Goal: Task Accomplishment & Management: Complete application form

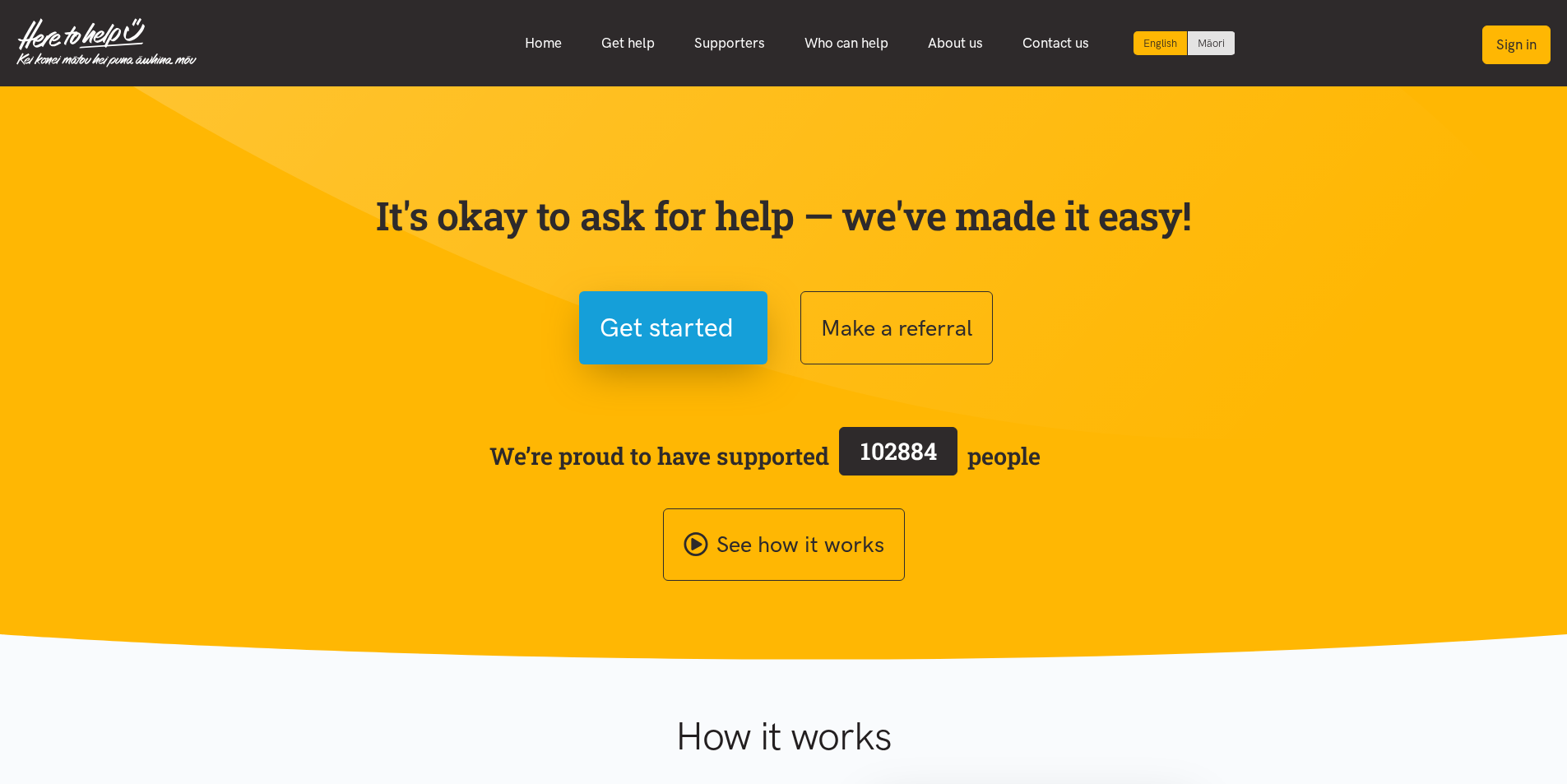
click at [1526, 44] on button "Sign in" at bounding box center [1517, 45] width 68 height 38
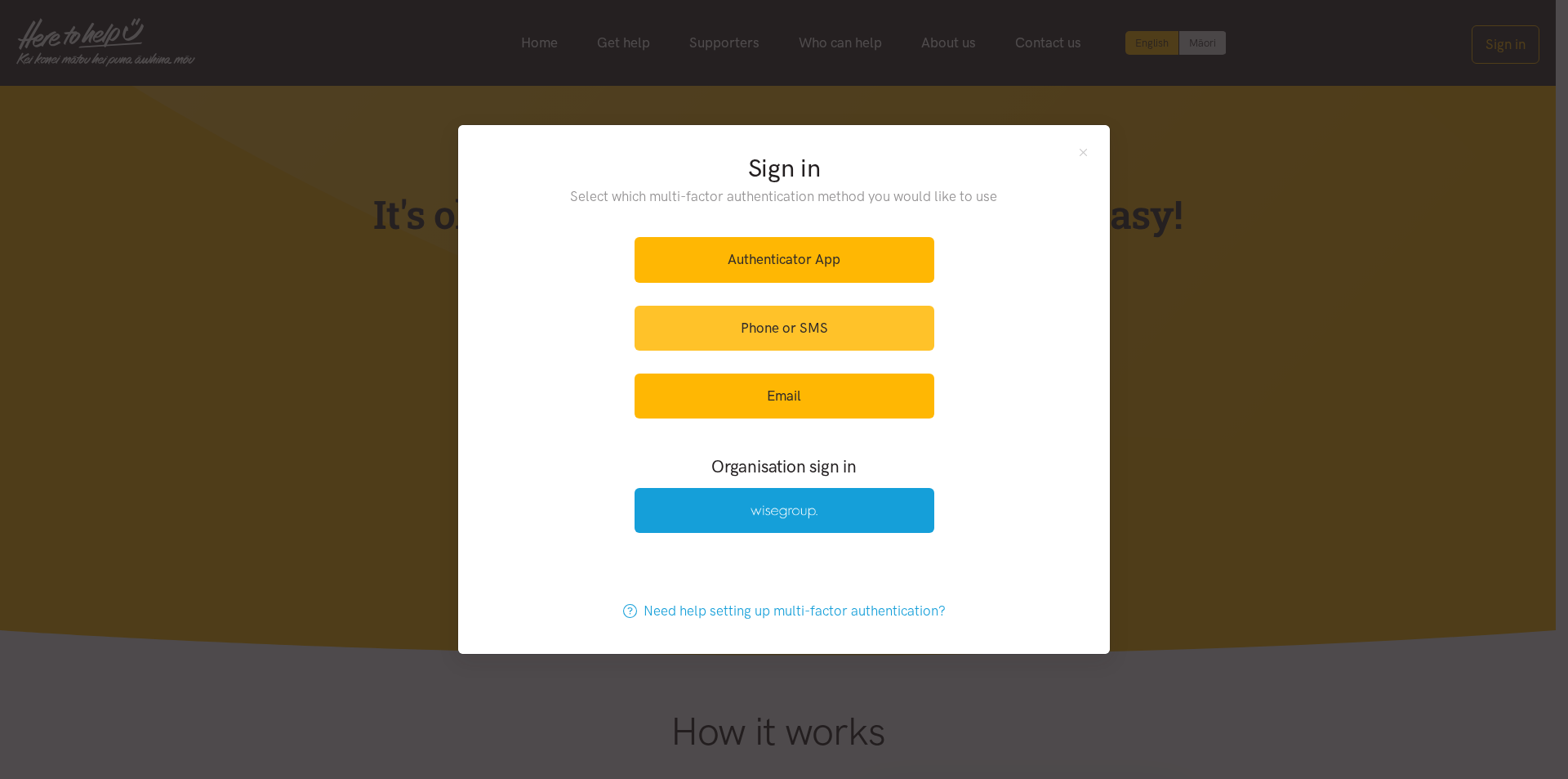
click at [827, 335] on link "Phone or SMS" at bounding box center [784, 328] width 300 height 45
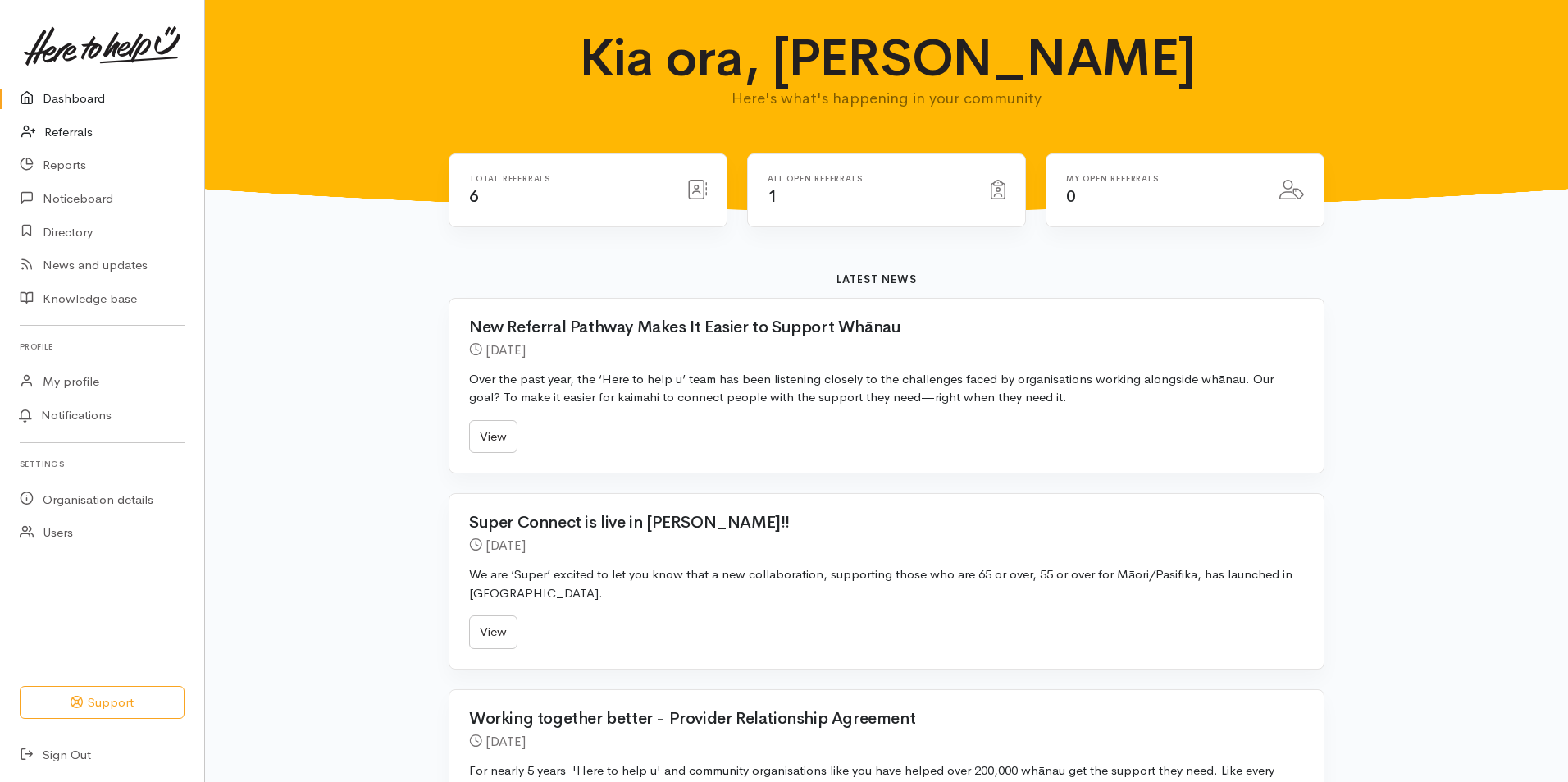
click at [86, 132] on link "Referrals" at bounding box center [102, 132] width 204 height 34
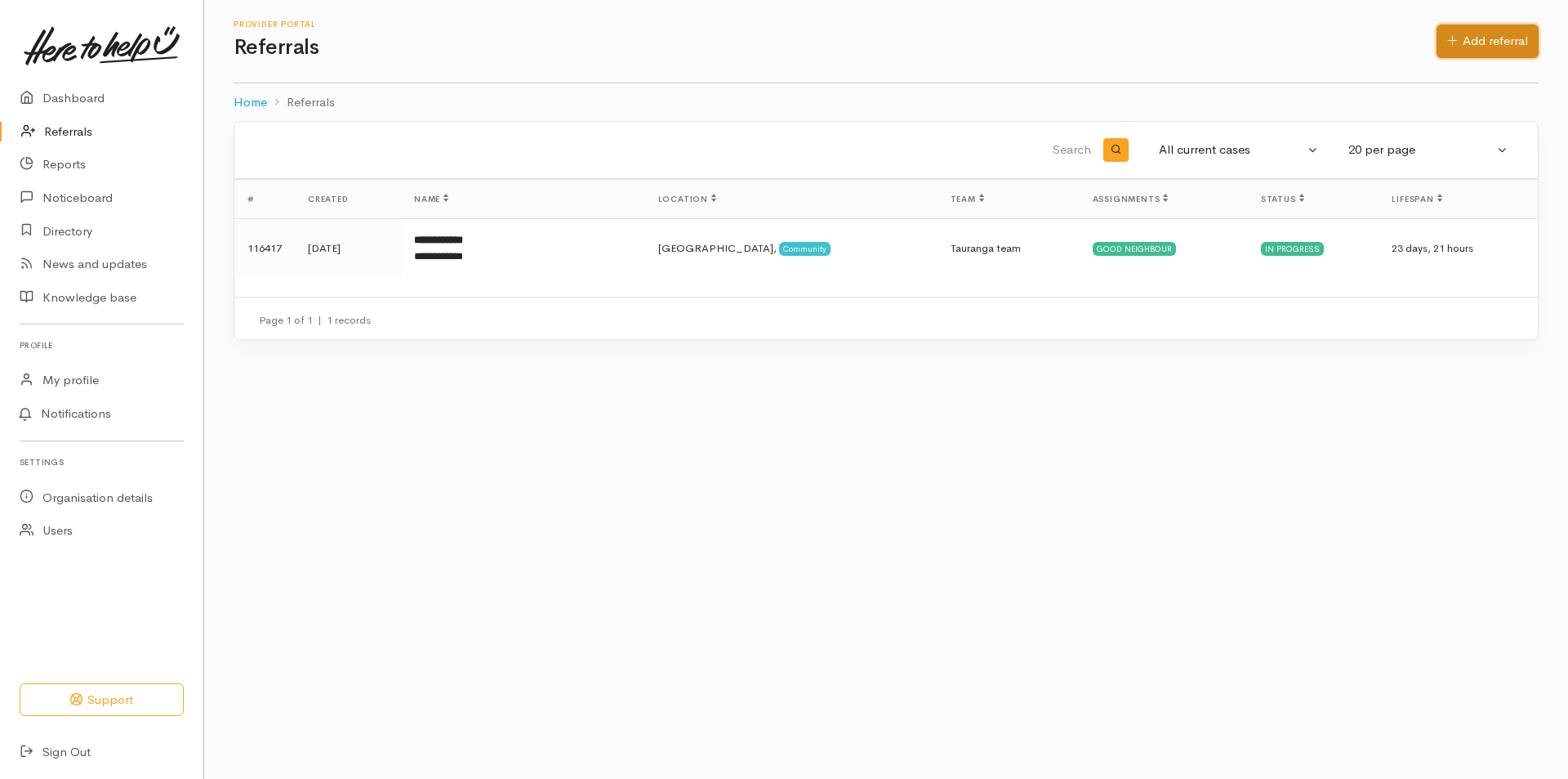
click at [1499, 40] on link "Add referral" at bounding box center [1488, 41] width 102 height 34
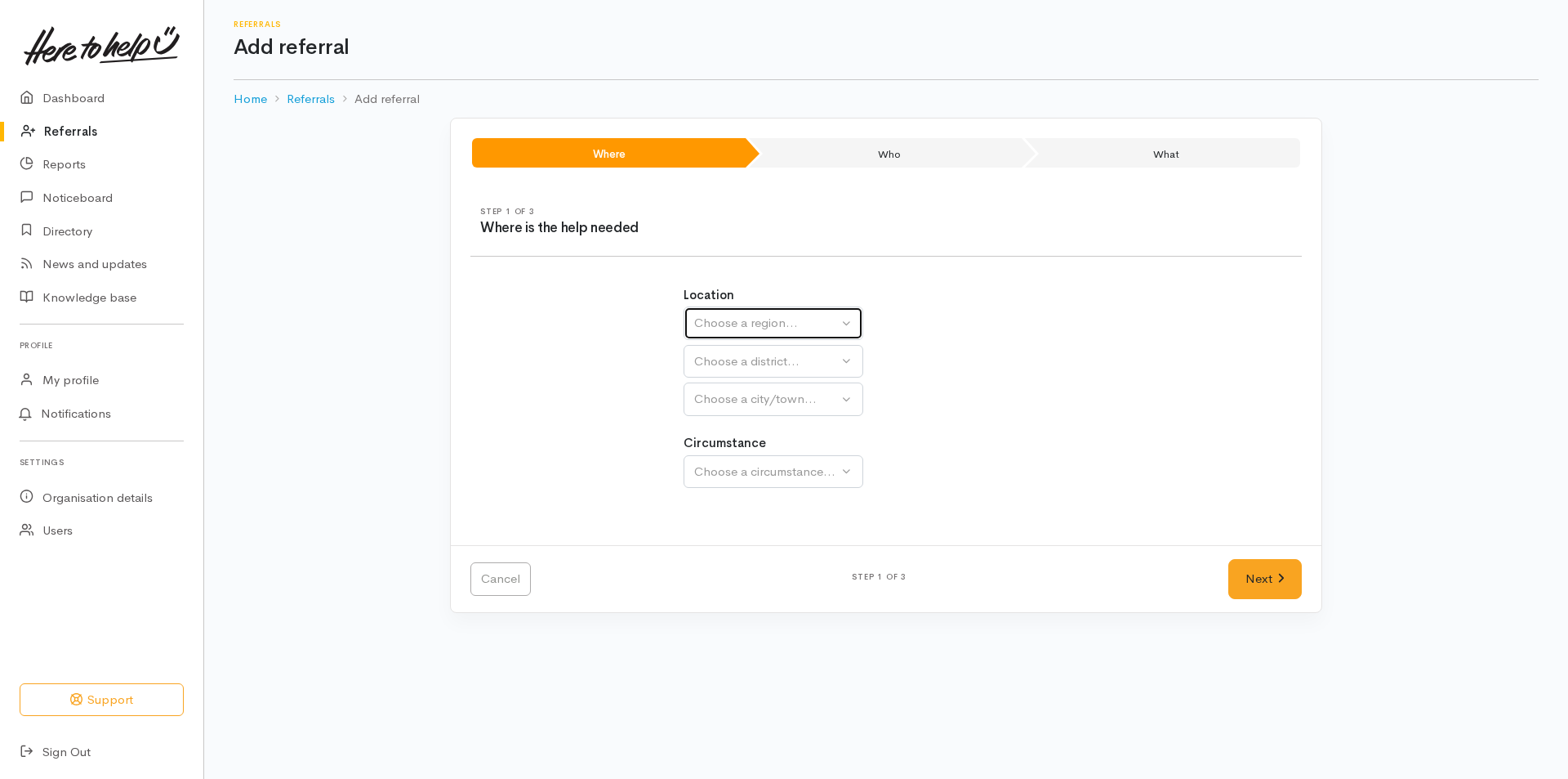
click at [846, 323] on button "Choose a region..." at bounding box center [773, 323] width 179 height 34
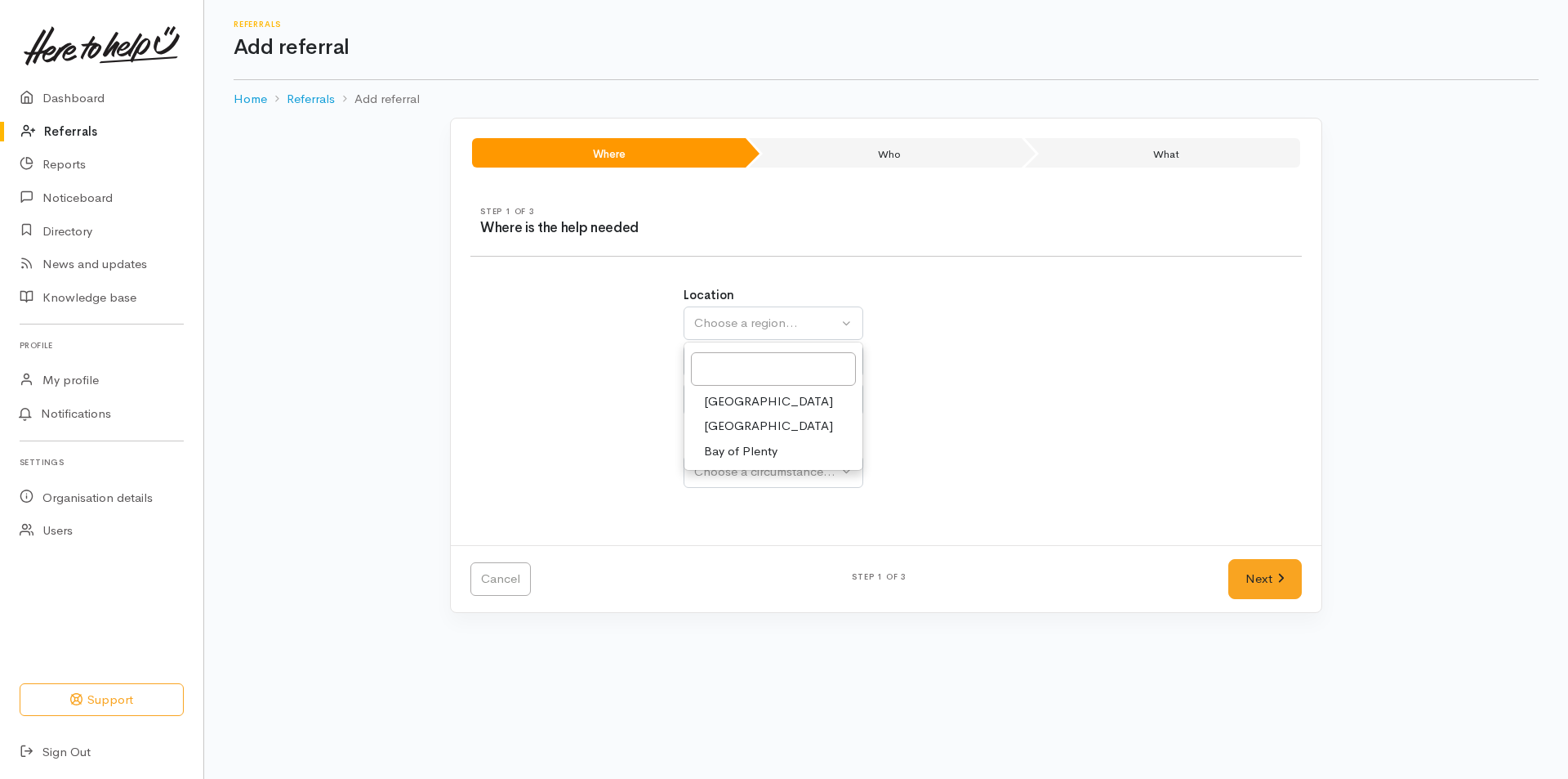
click at [782, 453] on link "Bay of Plenty" at bounding box center [773, 452] width 178 height 26
select select "4"
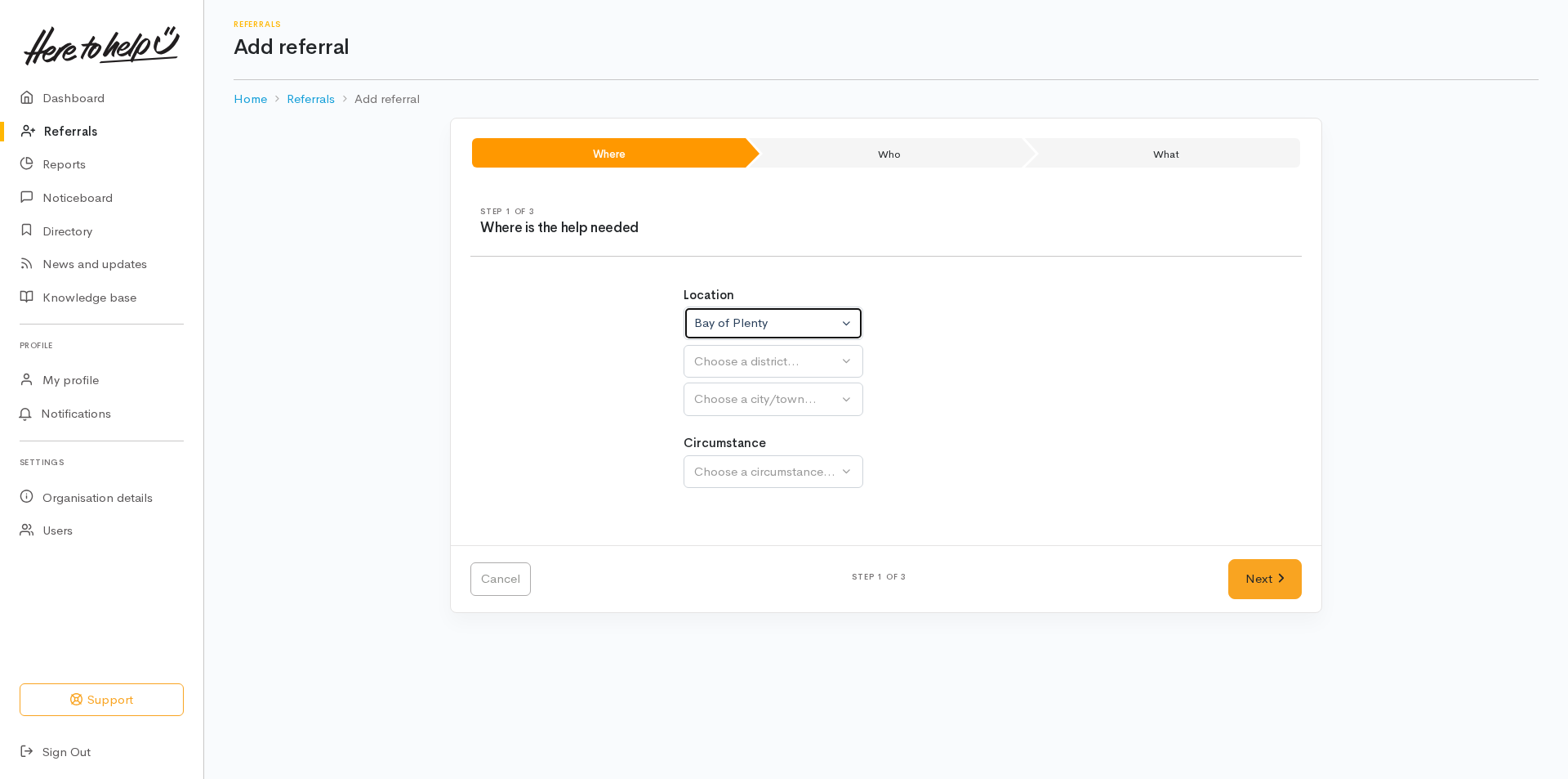
select select
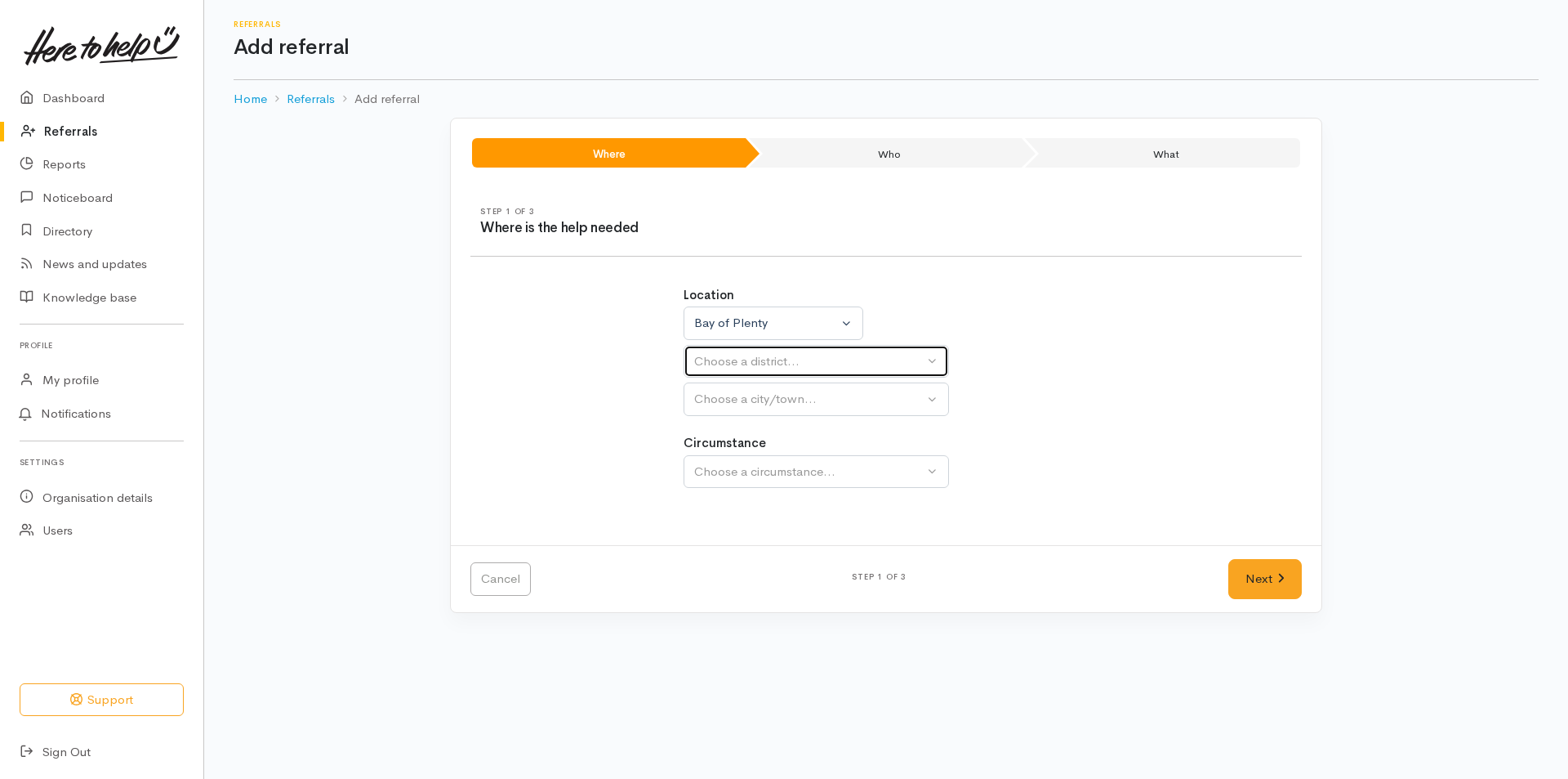
click at [927, 360] on button "Choose a district..." at bounding box center [816, 361] width 265 height 34
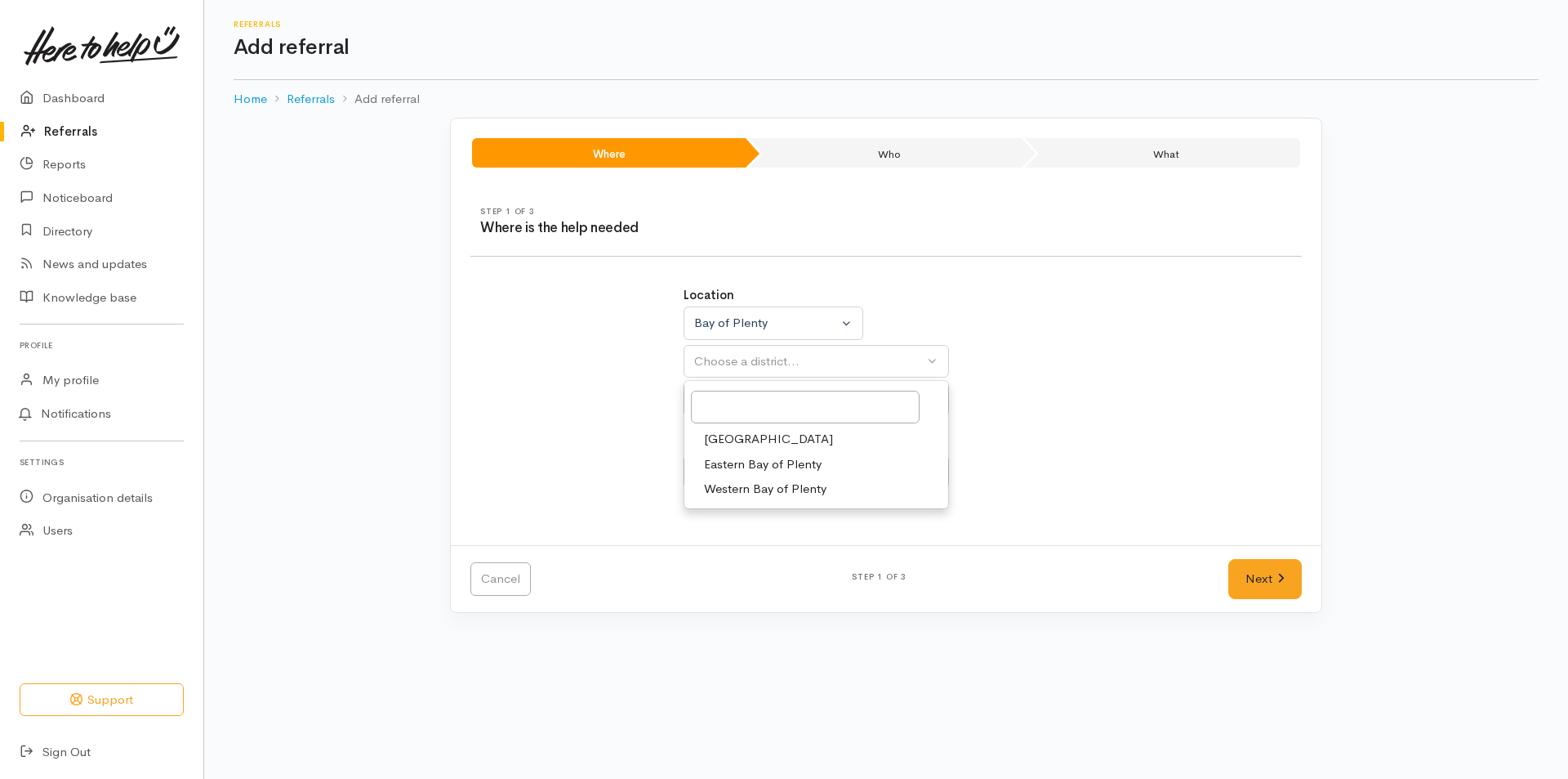
click at [759, 437] on link "[GEOGRAPHIC_DATA]" at bounding box center [816, 439] width 264 height 26
select select "6"
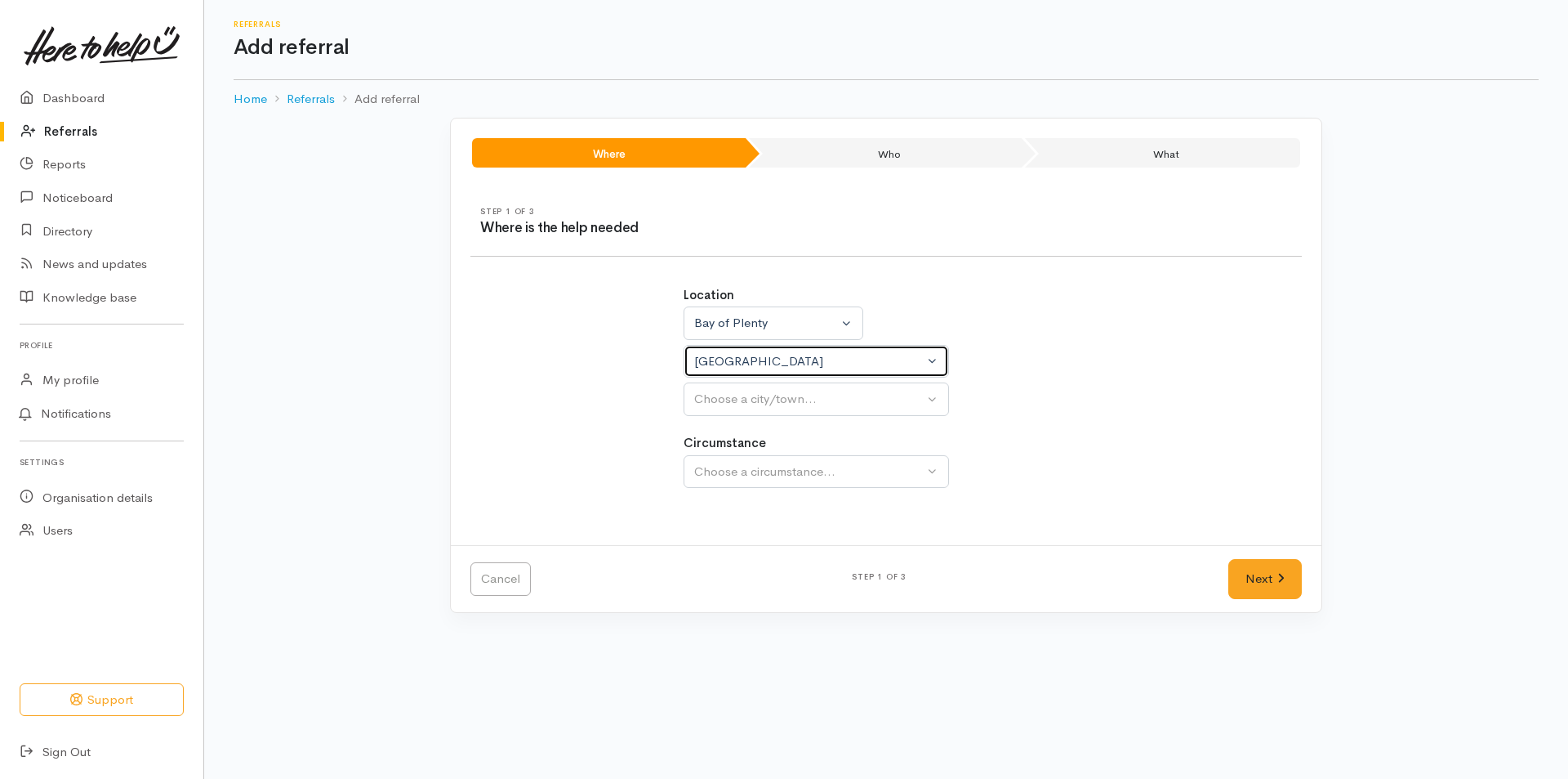
select select
click at [936, 397] on button "Choose a city/town..." at bounding box center [816, 399] width 265 height 34
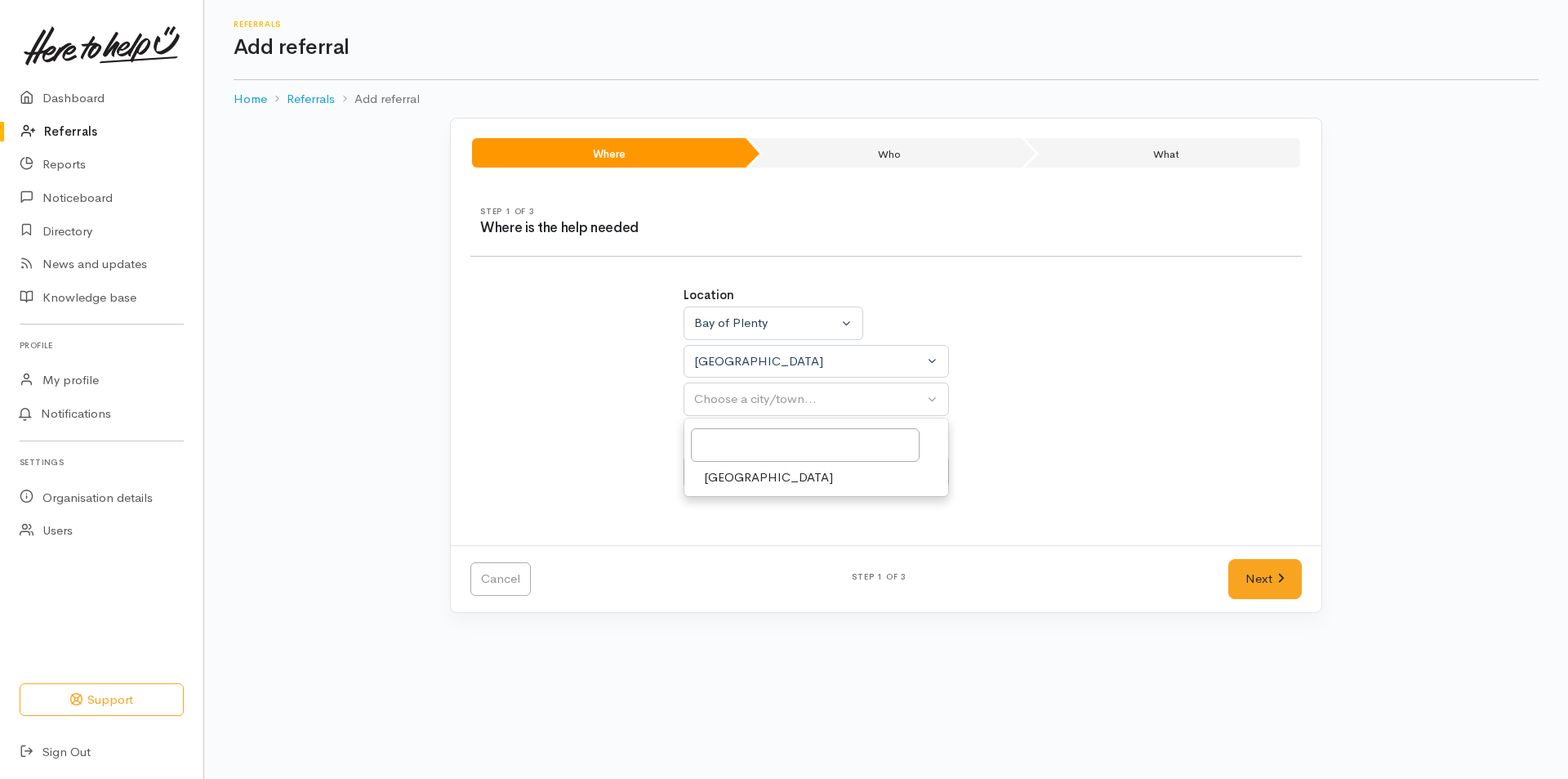
click at [746, 476] on span "[GEOGRAPHIC_DATA]" at bounding box center [769, 477] width 129 height 19
select select "4"
click at [932, 475] on button "Choose a circumstance..." at bounding box center [816, 471] width 265 height 34
click at [730, 551] on span "Community" at bounding box center [735, 549] width 62 height 19
select select "2"
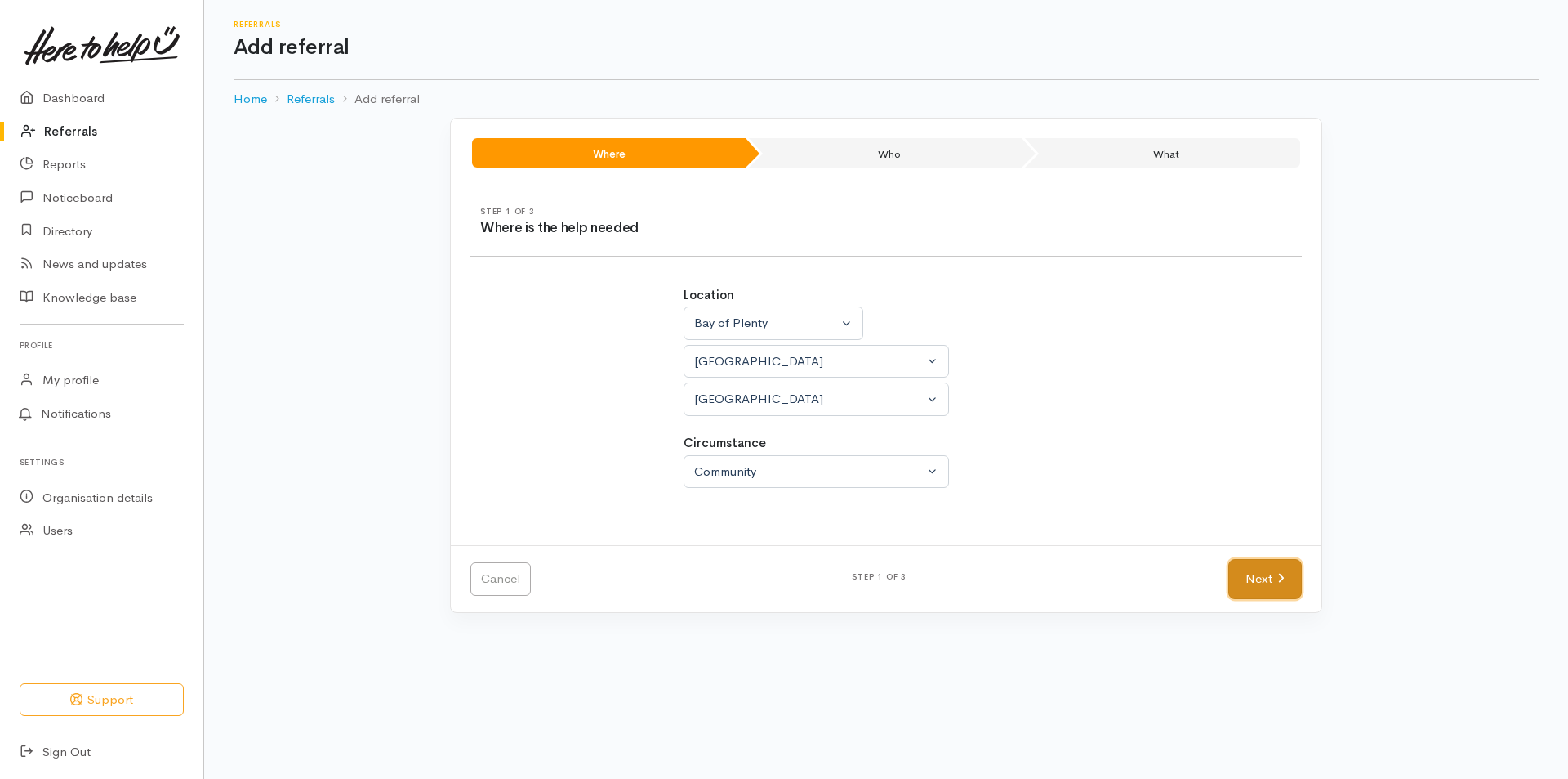
click at [1271, 581] on link "Next" at bounding box center [1265, 579] width 74 height 40
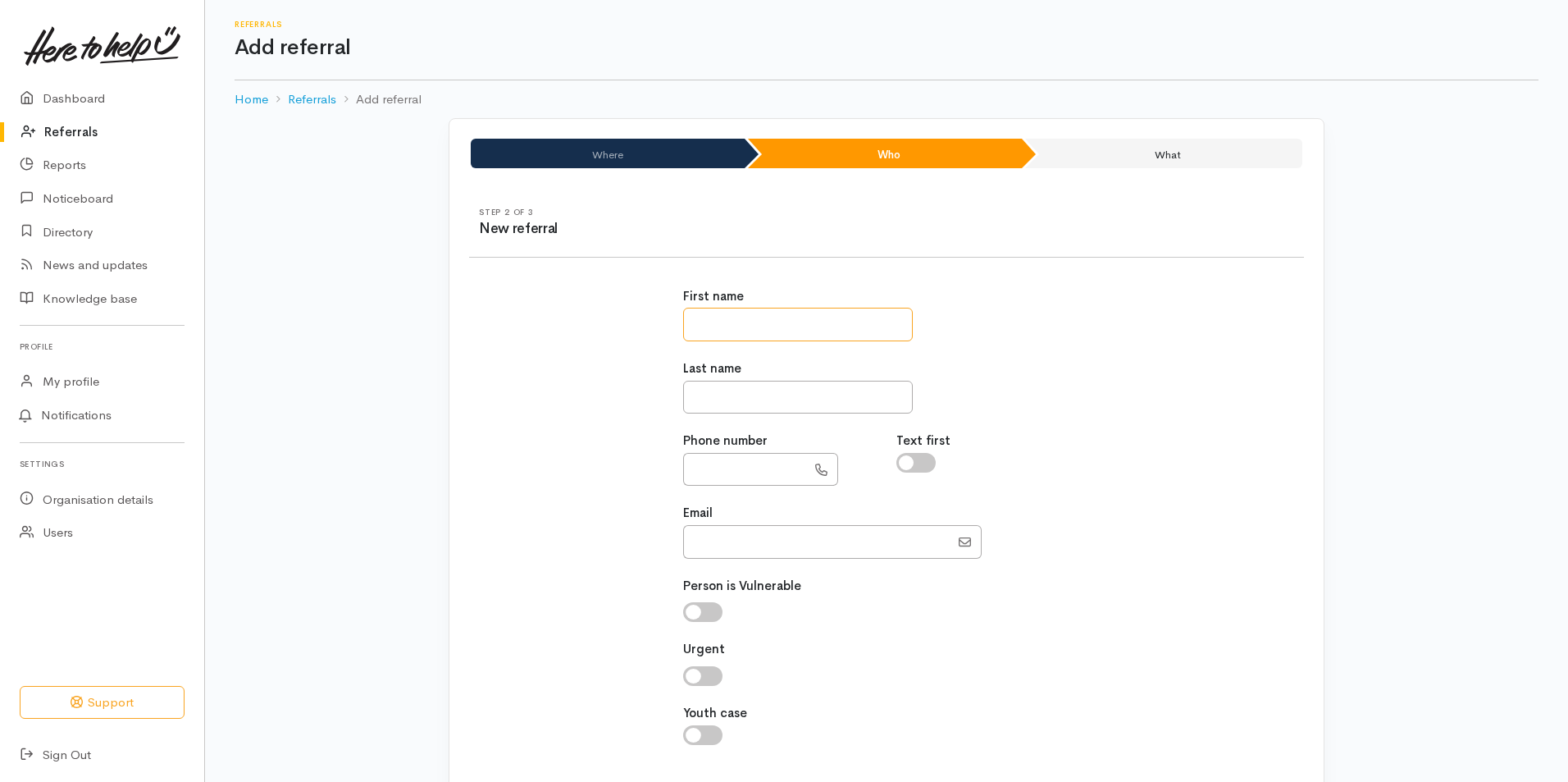
click at [743, 320] on input "text" at bounding box center [798, 325] width 230 height 34
type input "****"
click at [740, 398] on input "text" at bounding box center [798, 397] width 230 height 34
type input "******"
click at [786, 474] on input "text" at bounding box center [745, 469] width 123 height 34
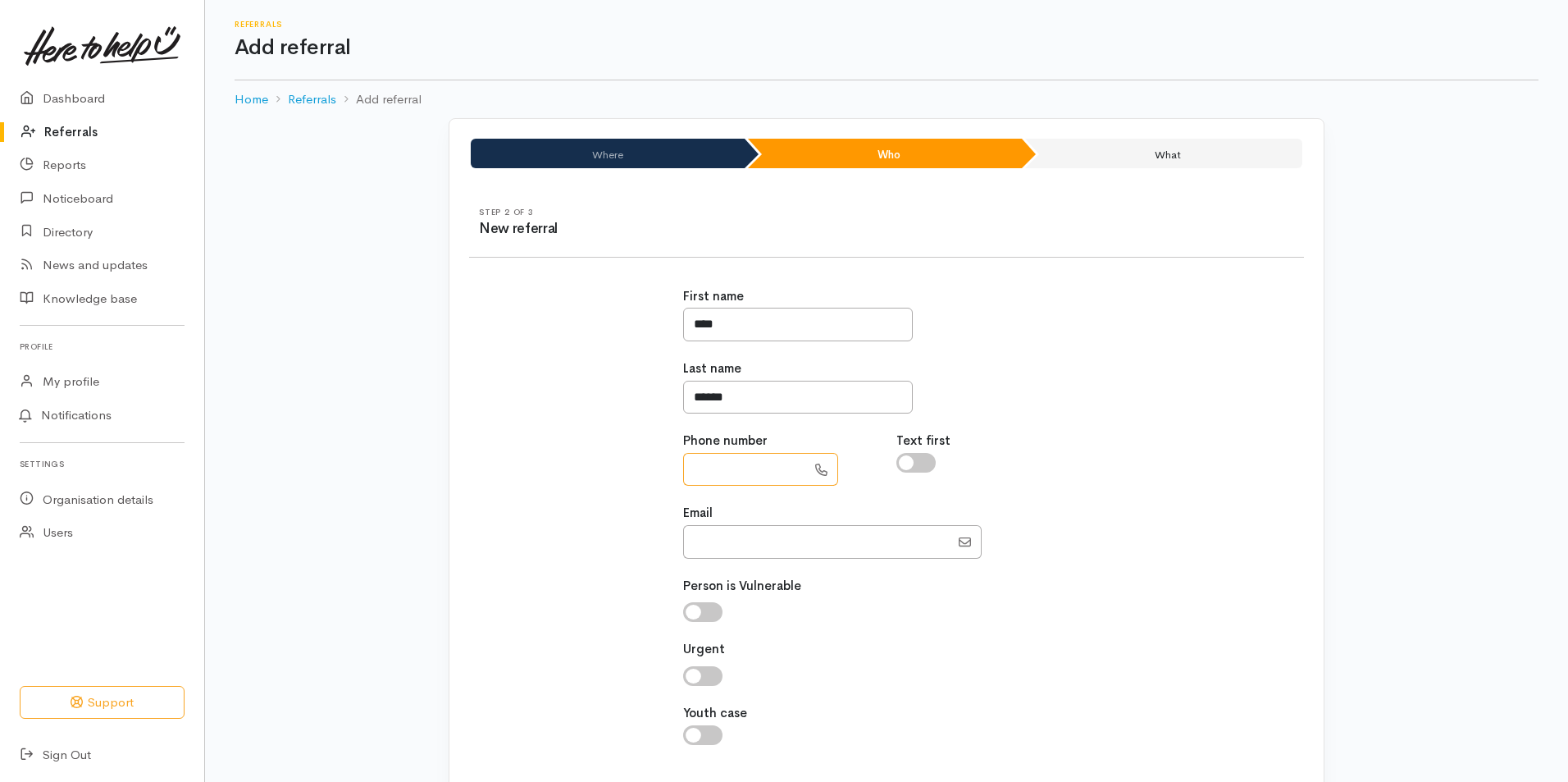
click at [755, 475] on input "text" at bounding box center [745, 469] width 123 height 34
paste input "**********"
type input "**********"
click at [729, 545] on input "Email" at bounding box center [816, 541] width 266 height 34
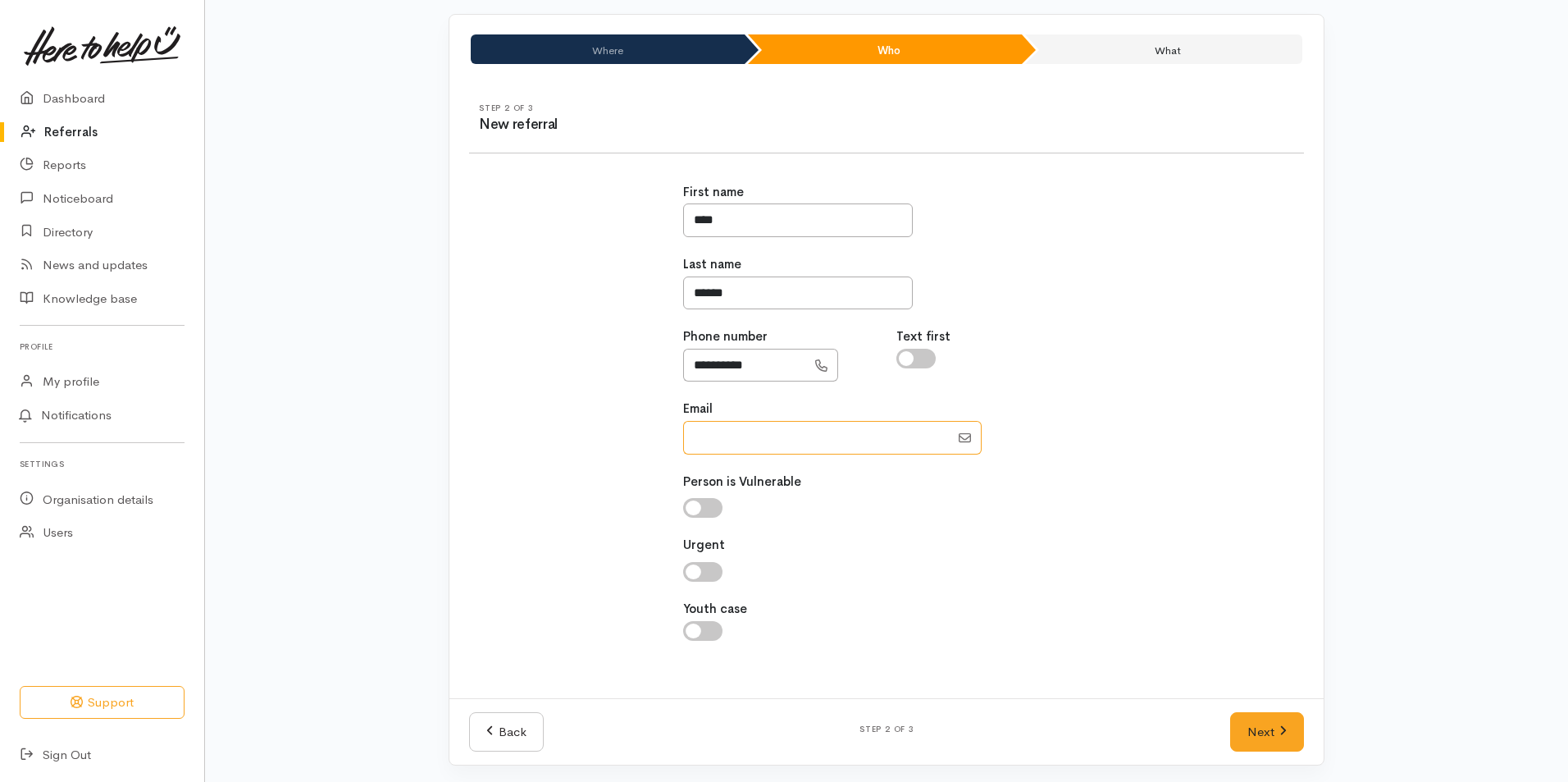
scroll to position [107, 0]
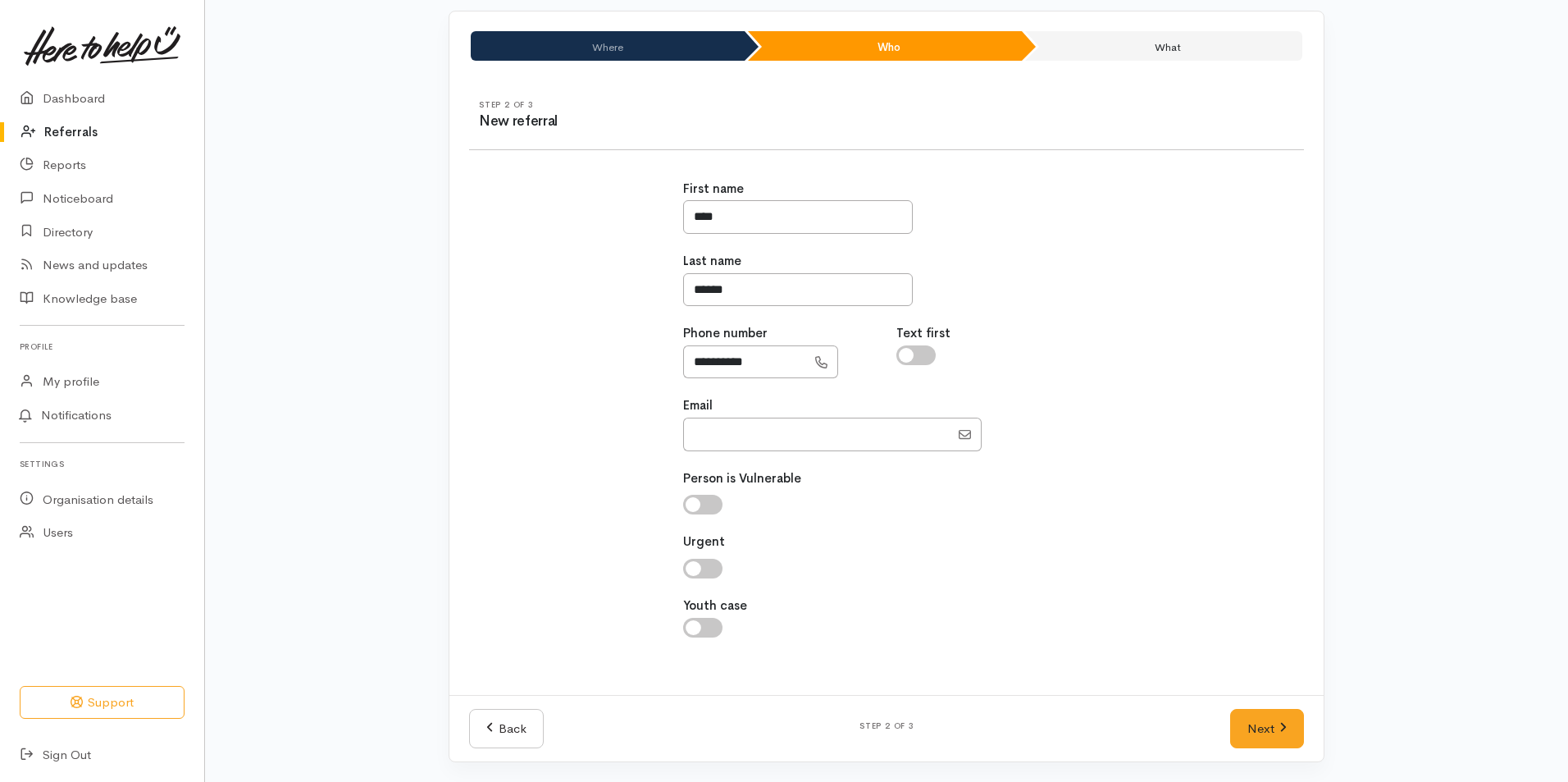
click at [695, 501] on input "checkbox" at bounding box center [702, 505] width 39 height 20
checkbox input "true"
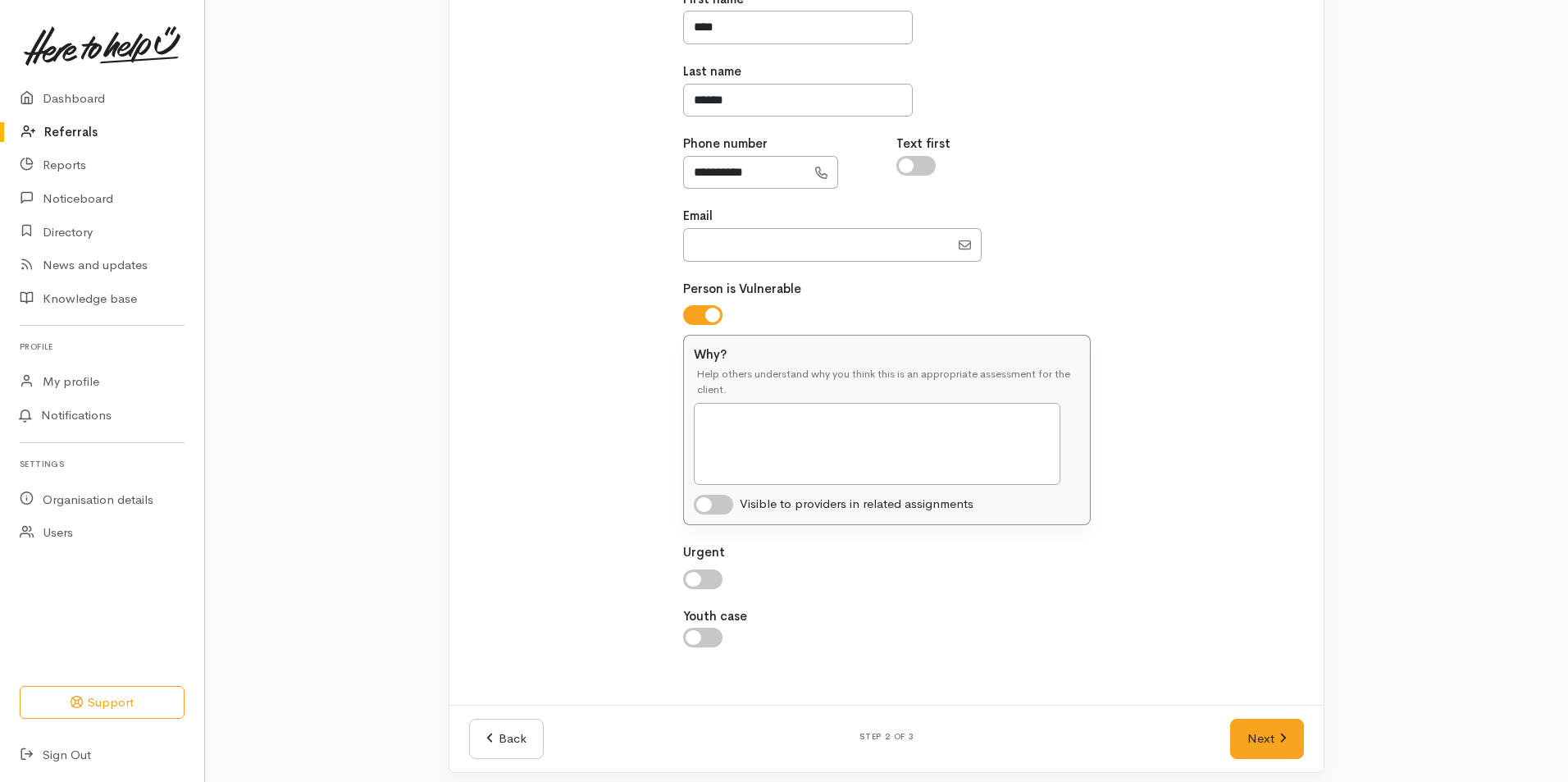
scroll to position [308, 0]
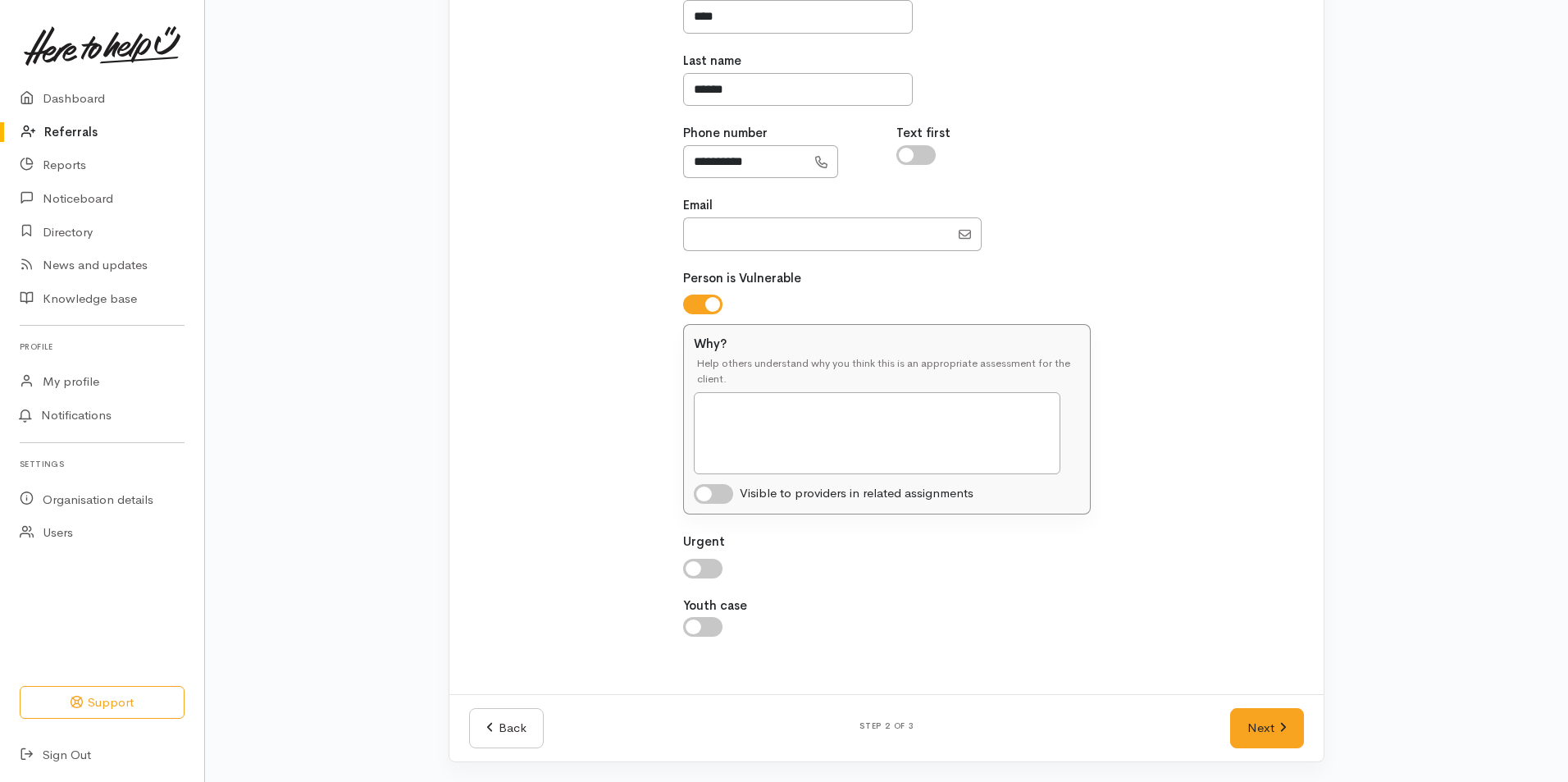
click at [862, 383] on div "Help others understand why you think this is an appropriate assessment for the …" at bounding box center [887, 374] width 386 height 36
click at [820, 418] on textarea "Why?" at bounding box center [877, 433] width 367 height 82
type textarea "Elderly, lives alone, health issues"
click at [1251, 726] on link "Next" at bounding box center [1267, 728] width 74 height 40
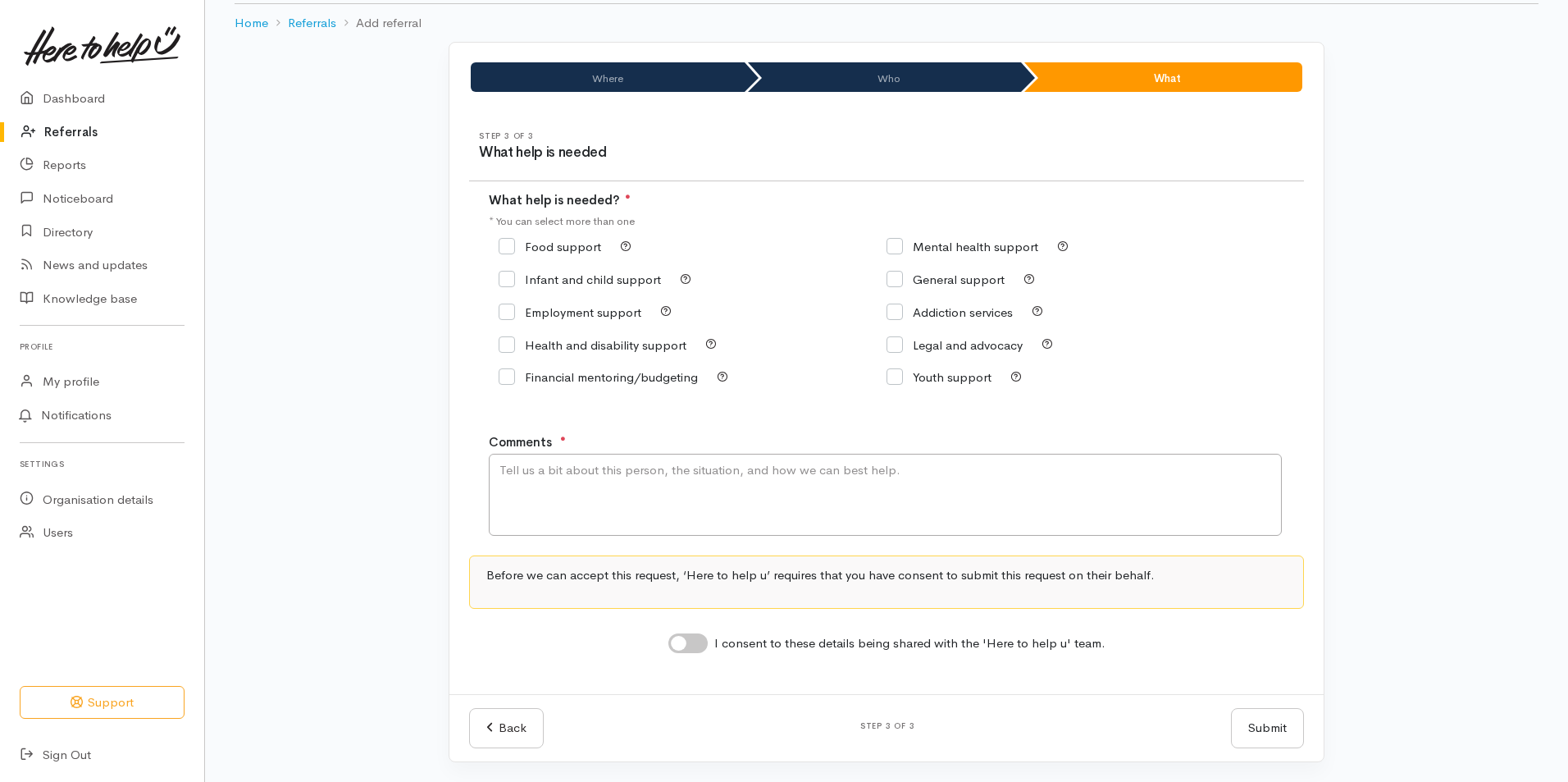
scroll to position [76, 0]
click at [510, 243] on input "Food support" at bounding box center [550, 247] width 103 height 12
checkbox input "true"
click at [505, 374] on input "Financial mentoring/budgeting" at bounding box center [598, 377] width 199 height 12
checkbox input "true"
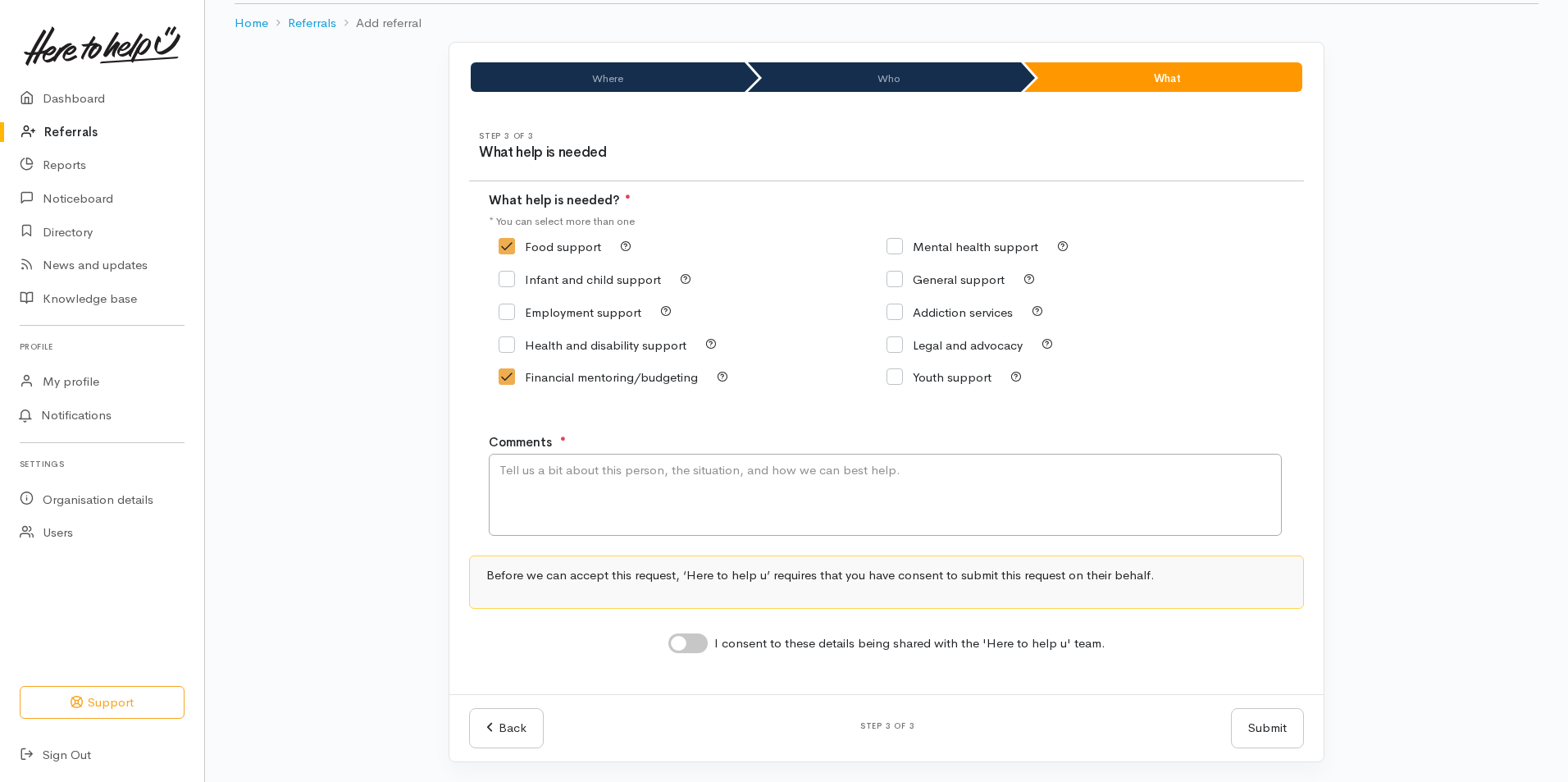
click at [890, 247] on input "Mental health support" at bounding box center [962, 247] width 152 height 12
checkbox input "true"
drag, startPoint x: 899, startPoint y: 281, endPoint x: 651, endPoint y: 413, distance: 280.9
click at [898, 281] on input "General support" at bounding box center [945, 279] width 118 height 12
checkbox input "true"
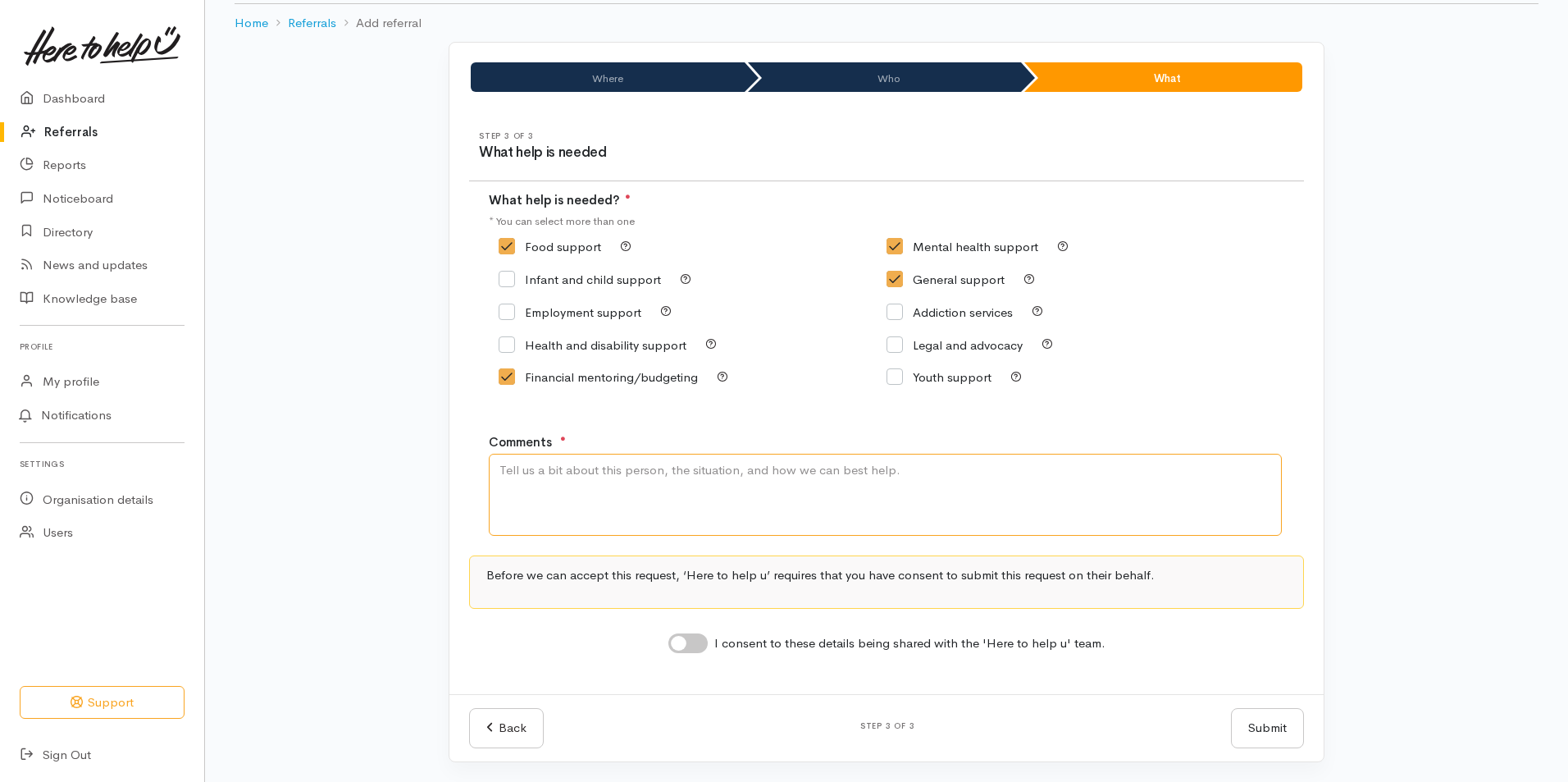
click at [535, 485] on textarea "Comments" at bounding box center [886, 494] width 794 height 82
click at [575, 467] on textarea "Comments" at bounding box center [886, 494] width 794 height 82
paste textarea "[PERSON_NAME] is an [DEMOGRAPHIC_DATA] gentleman who lives in a self contained …"
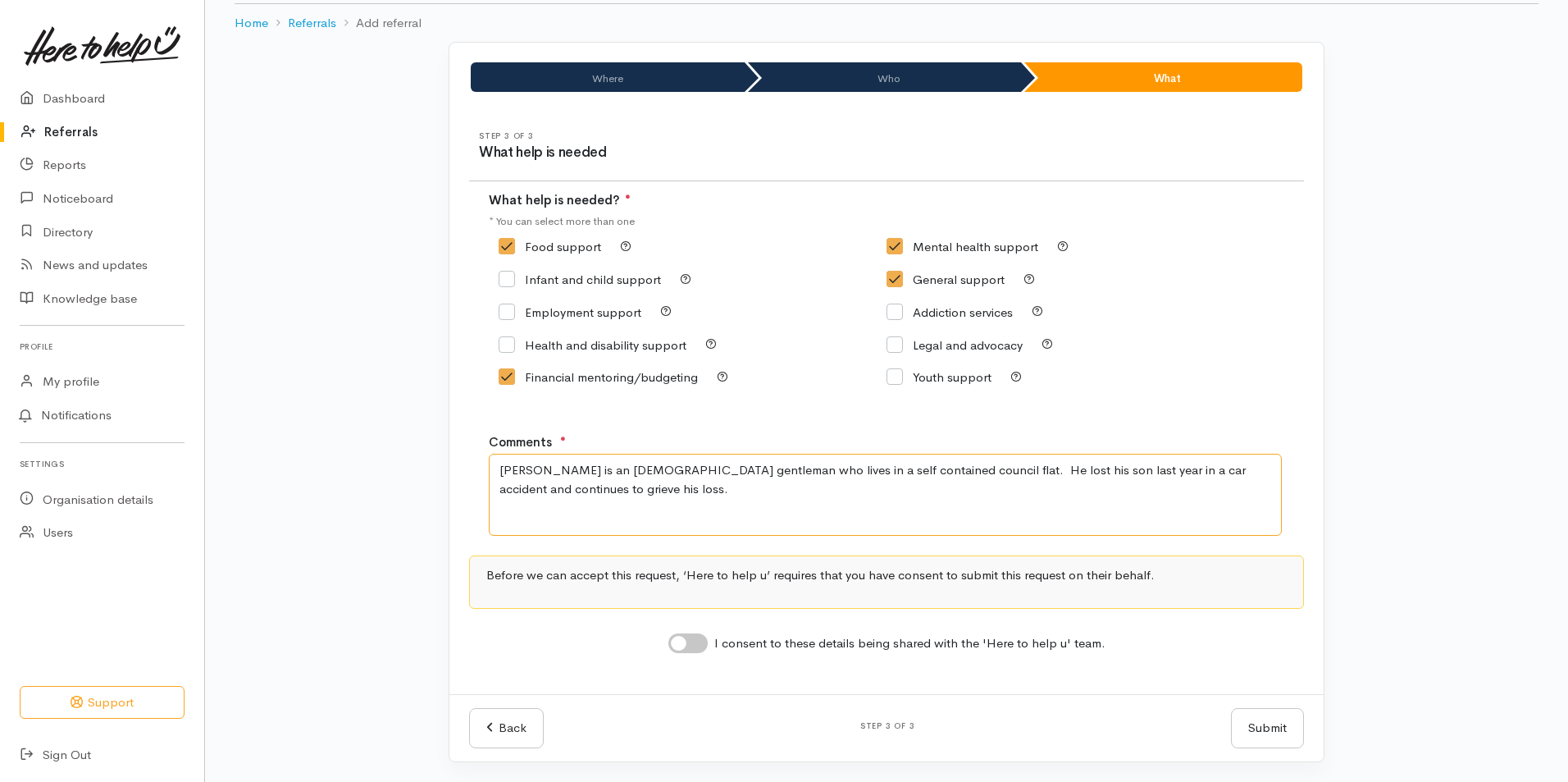
click at [542, 490] on textarea "[PERSON_NAME] is an [DEMOGRAPHIC_DATA] gentleman who lives in a self contained …" at bounding box center [886, 494] width 794 height 82
paste textarea "VisionWest is providing 3 x personal care and 1 x home management for [PERSON_N…"
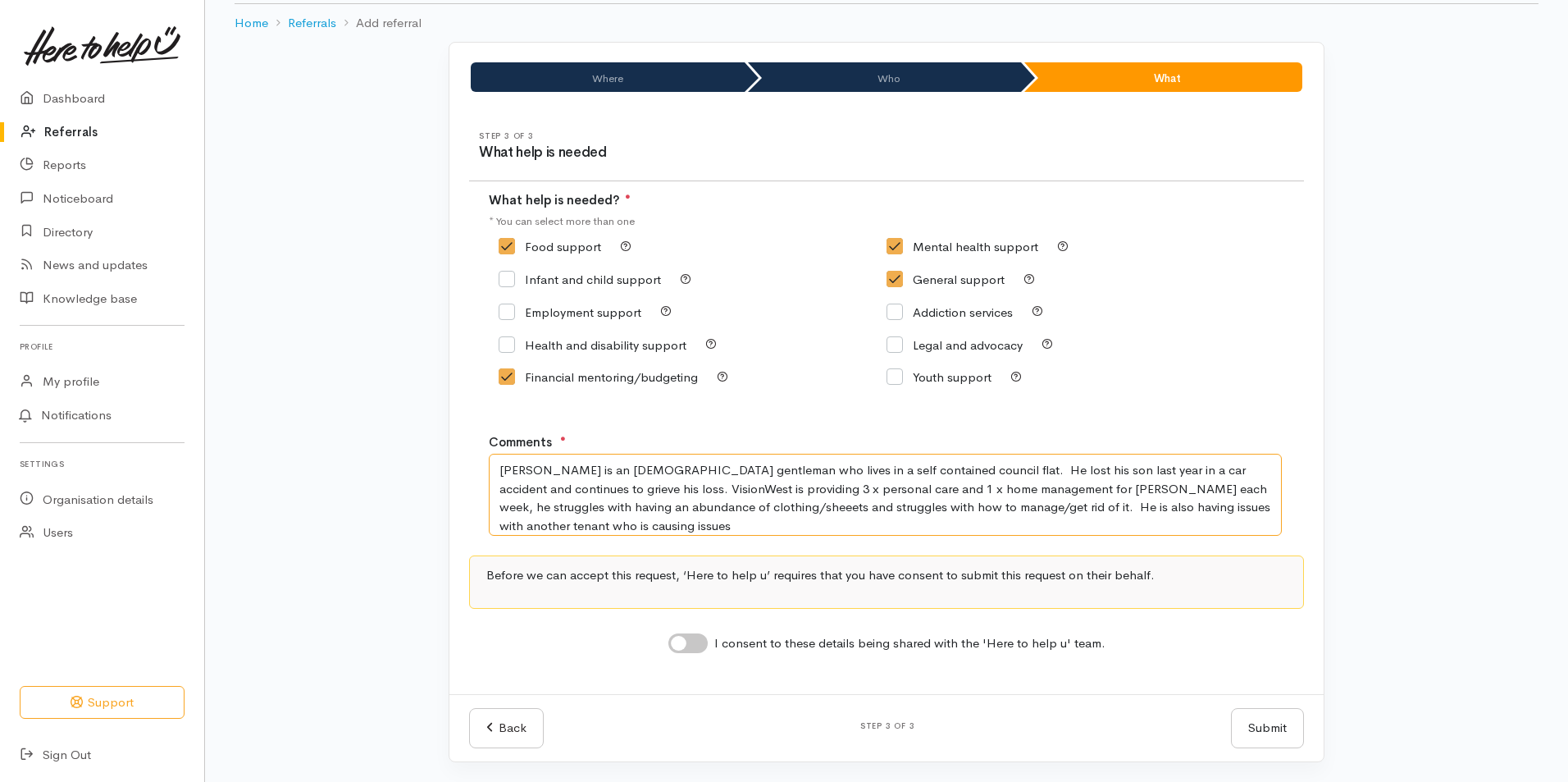
click at [559, 489] on textarea "[PERSON_NAME] is an [DEMOGRAPHIC_DATA] gentleman who lives in a self contained …" at bounding box center [886, 494] width 794 height 82
drag, startPoint x: 1038, startPoint y: 491, endPoint x: 1110, endPoint y: 457, distance: 79.6
click at [1037, 492] on textarea "[PERSON_NAME] is an [DEMOGRAPHIC_DATA] gentleman who lives in a self contained …" at bounding box center [886, 494] width 794 height 82
click at [584, 505] on textarea "[PERSON_NAME] is an [DEMOGRAPHIC_DATA] gentleman who lives in a self contained …" at bounding box center [886, 494] width 794 height 82
click at [1260, 506] on textarea "[PERSON_NAME] is an [DEMOGRAPHIC_DATA] gentleman who lives in a self contained …" at bounding box center [886, 494] width 794 height 82
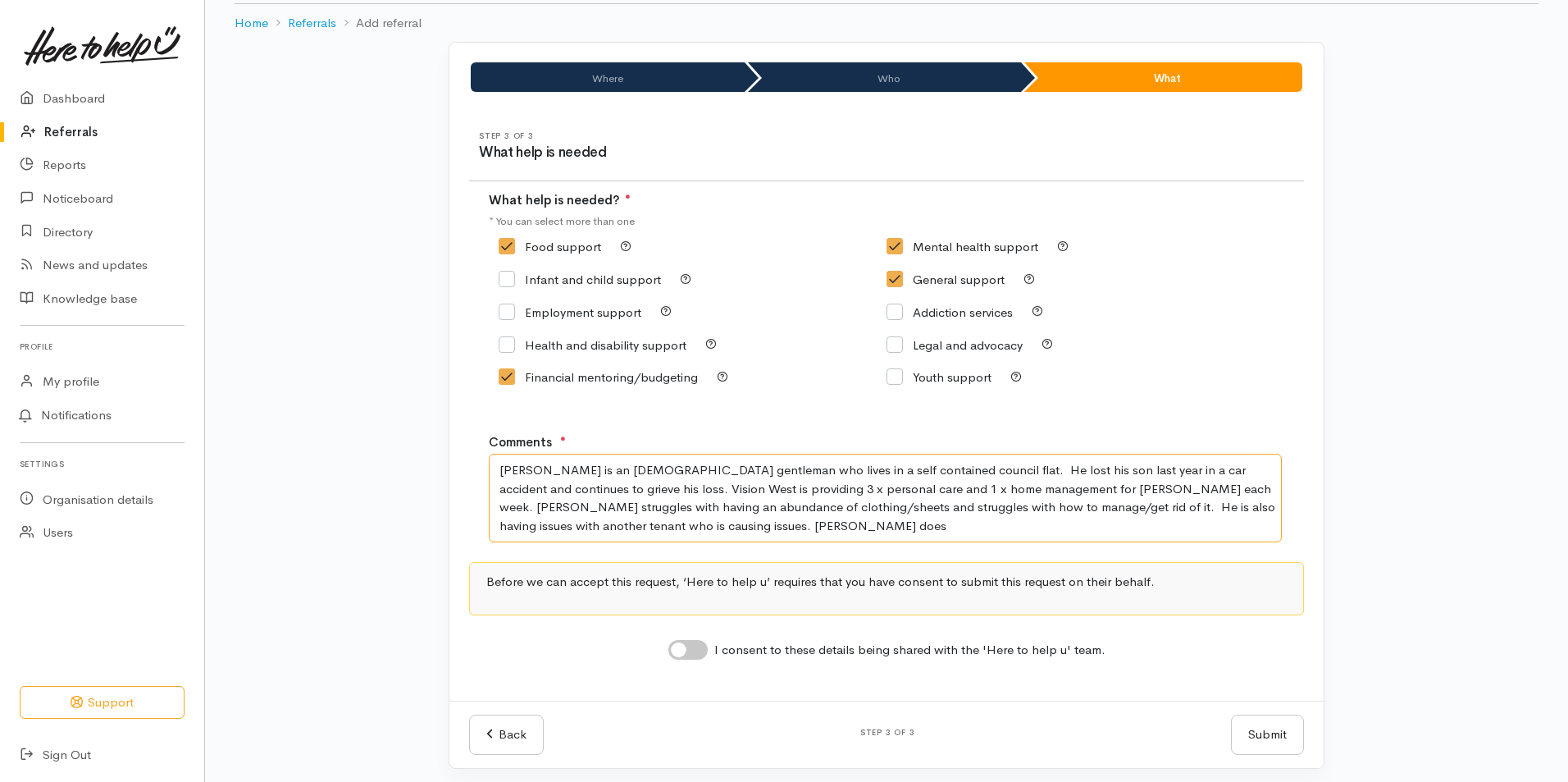
paste textarea "e also struggles to always have food in the home"
drag, startPoint x: 629, startPoint y: 523, endPoint x: 529, endPoint y: 525, distance: 100.0
click at [529, 525] on textarea "[PERSON_NAME] is an [DEMOGRAPHIC_DATA] gentleman who lives in a self contained …" at bounding box center [886, 497] width 794 height 89
click at [720, 530] on textarea "[PERSON_NAME] is an [DEMOGRAPHIC_DATA] gentleman who lives in a self contained …" at bounding box center [886, 497] width 794 height 89
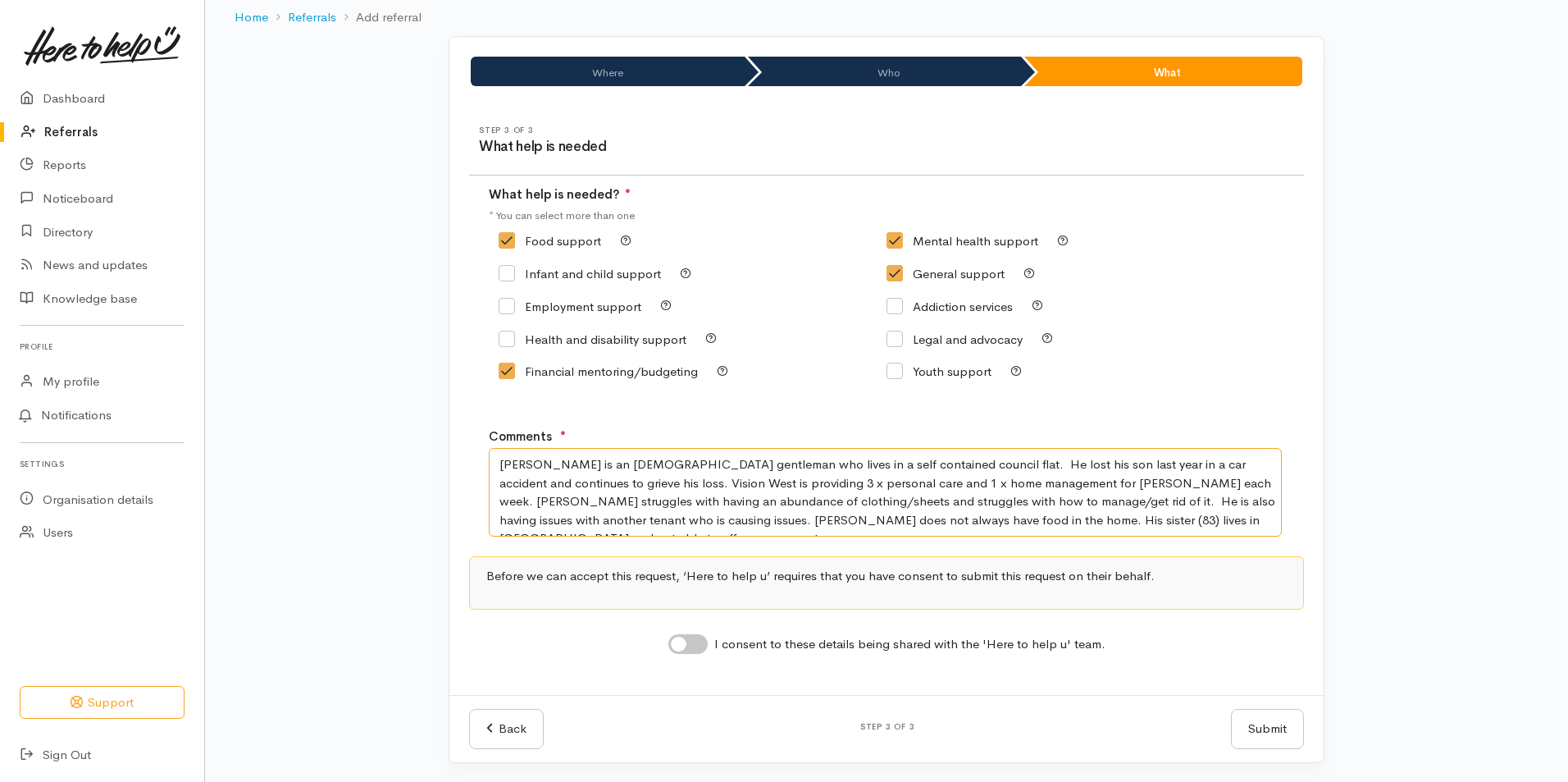
scroll to position [83, 0]
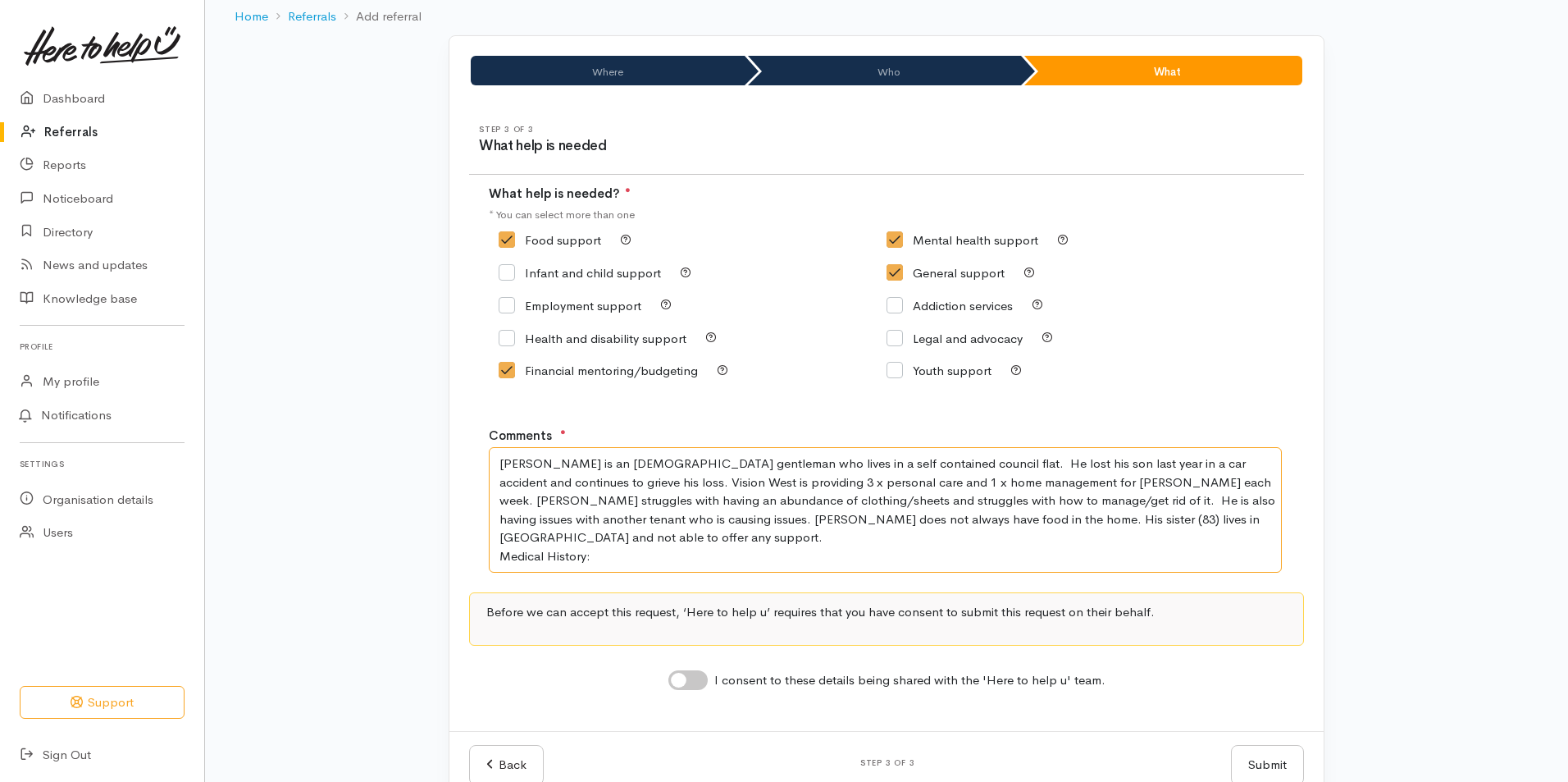
click at [558, 555] on textarea "[PERSON_NAME] is an [DEMOGRAPHIC_DATA] gentleman who lives in a self contained …" at bounding box center [886, 510] width 794 height 125
paste textarea "R) Total [MEDICAL_DATA], [MEDICAL_DATA] Repair, Anxiety, [MEDICAL_DATA], Discha…"
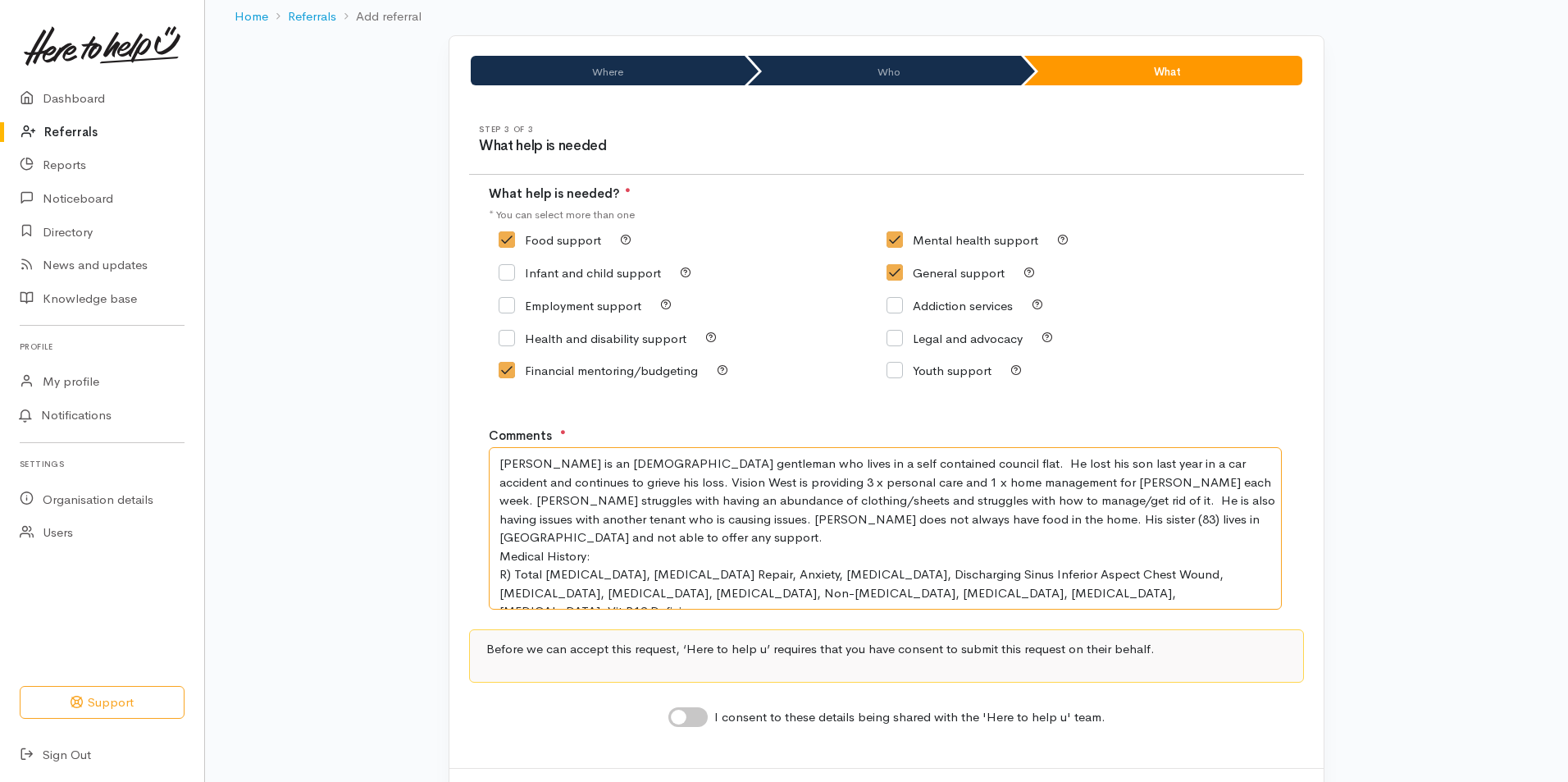
drag, startPoint x: 1143, startPoint y: 555, endPoint x: 930, endPoint y: 555, distance: 213.0
click at [928, 556] on textarea "[PERSON_NAME] is an [DEMOGRAPHIC_DATA] gentleman who lives in a self contained …" at bounding box center [886, 529] width 794 height 163
drag, startPoint x: 1122, startPoint y: 574, endPoint x: 1047, endPoint y: 572, distance: 75.0
click at [1047, 572] on textarea "[PERSON_NAME] is an [DEMOGRAPHIC_DATA] gentleman who lives in a self contained …" at bounding box center [886, 529] width 794 height 163
click at [496, 537] on textarea "[PERSON_NAME] is an [DEMOGRAPHIC_DATA] gentleman who lives in a self contained …" at bounding box center [886, 529] width 794 height 163
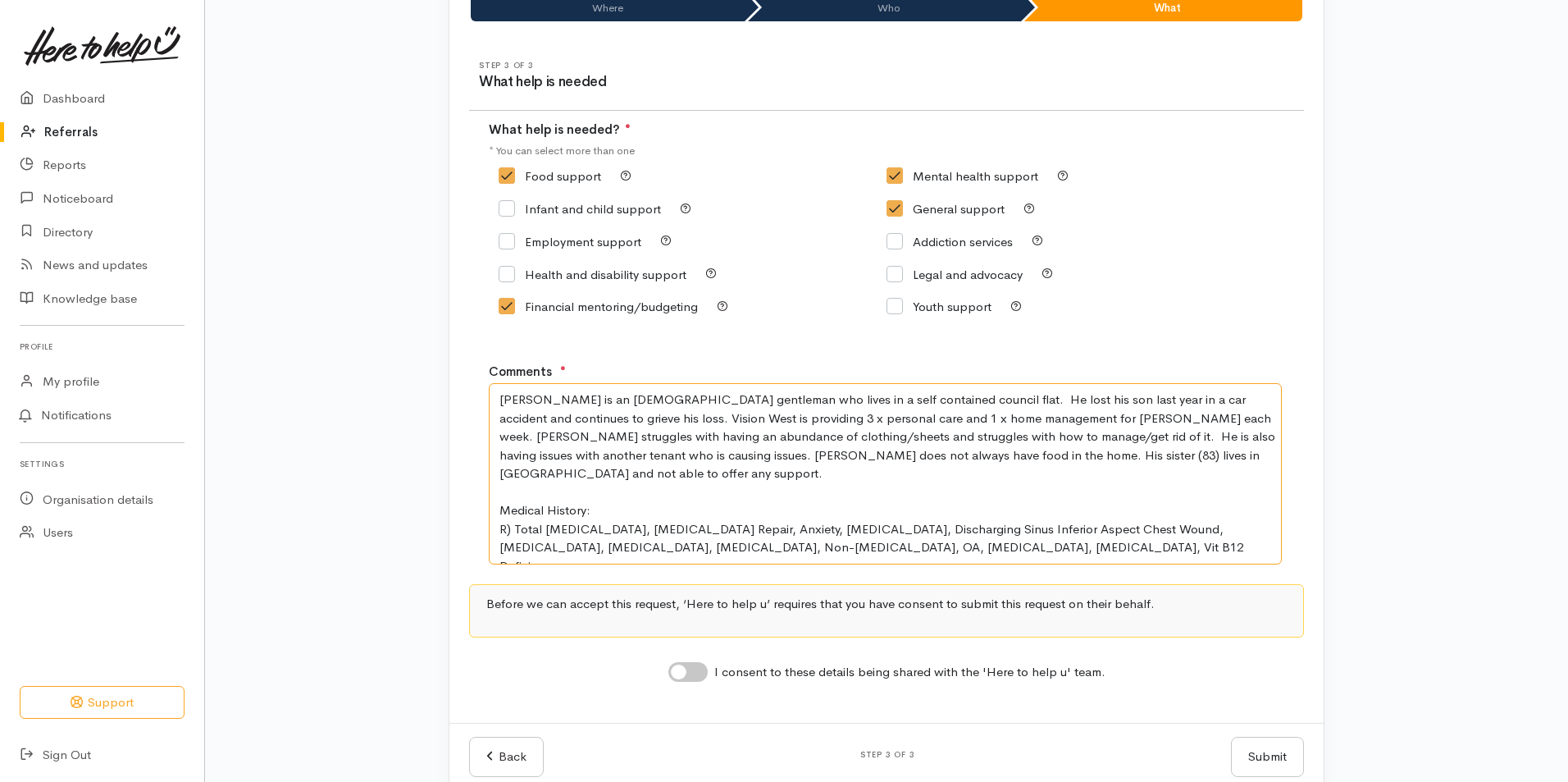
scroll to position [164, 0]
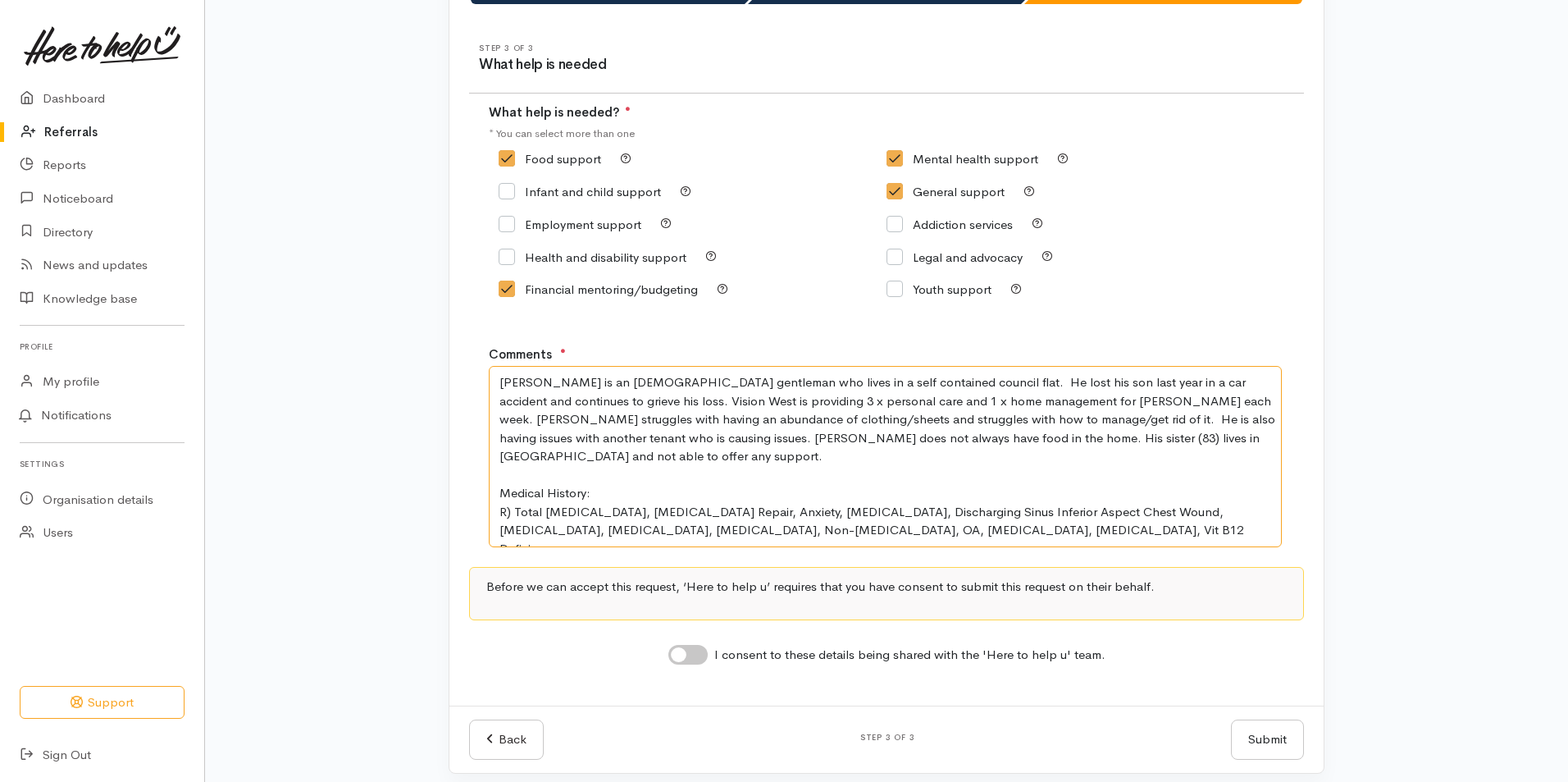
click at [564, 528] on textarea "[PERSON_NAME] is an [DEMOGRAPHIC_DATA] gentleman who lives in a self contained …" at bounding box center [886, 457] width 794 height 181
click at [716, 437] on textarea "[PERSON_NAME] is an [DEMOGRAPHIC_DATA] gentleman who lives in a self contained …" at bounding box center [886, 457] width 794 height 181
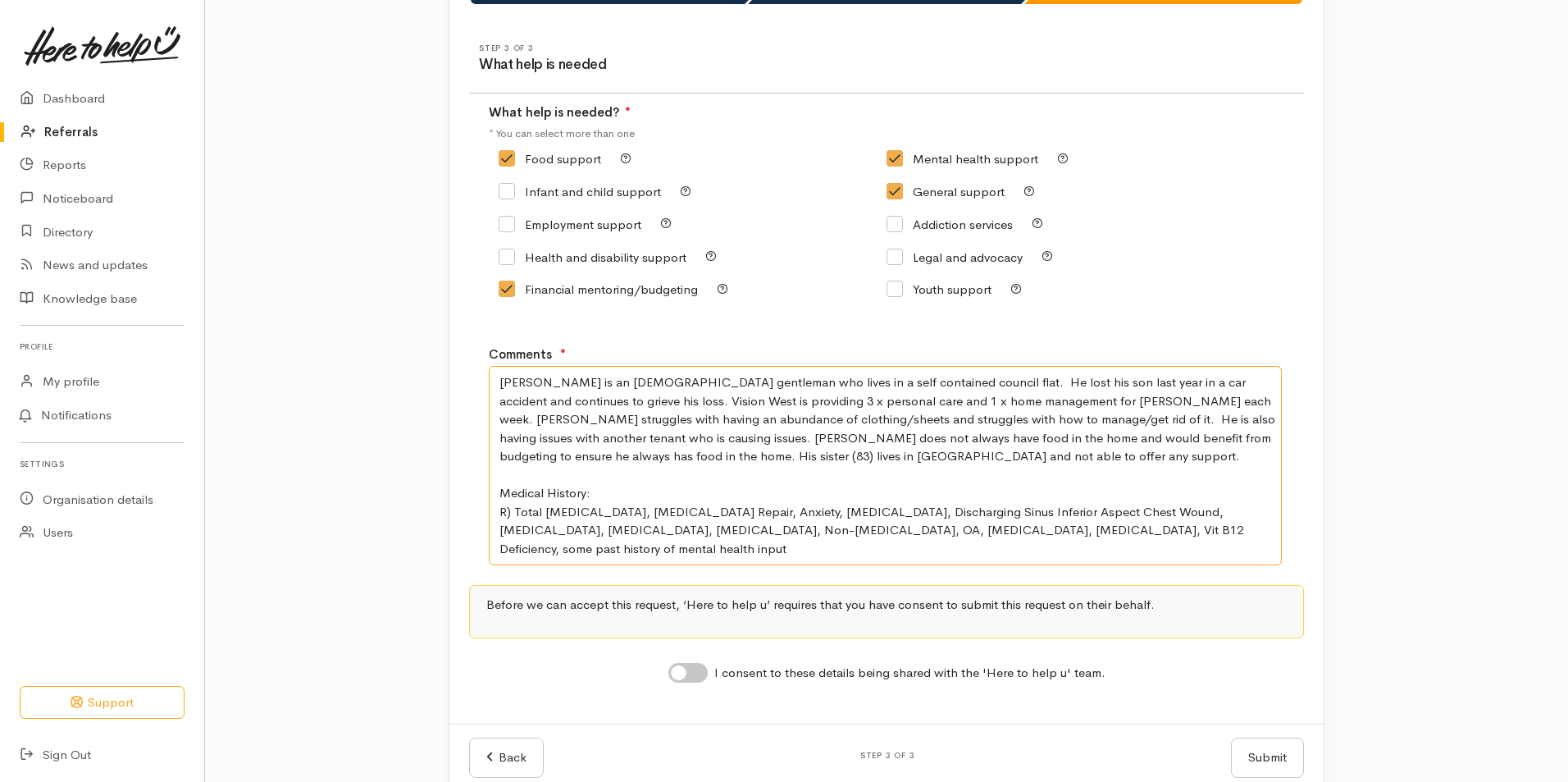
drag, startPoint x: 909, startPoint y: 418, endPoint x: 891, endPoint y: 422, distance: 18.4
click at [891, 422] on textarea "[PERSON_NAME] is an [DEMOGRAPHIC_DATA] gentleman who lives in a self contained …" at bounding box center [886, 466] width 794 height 199
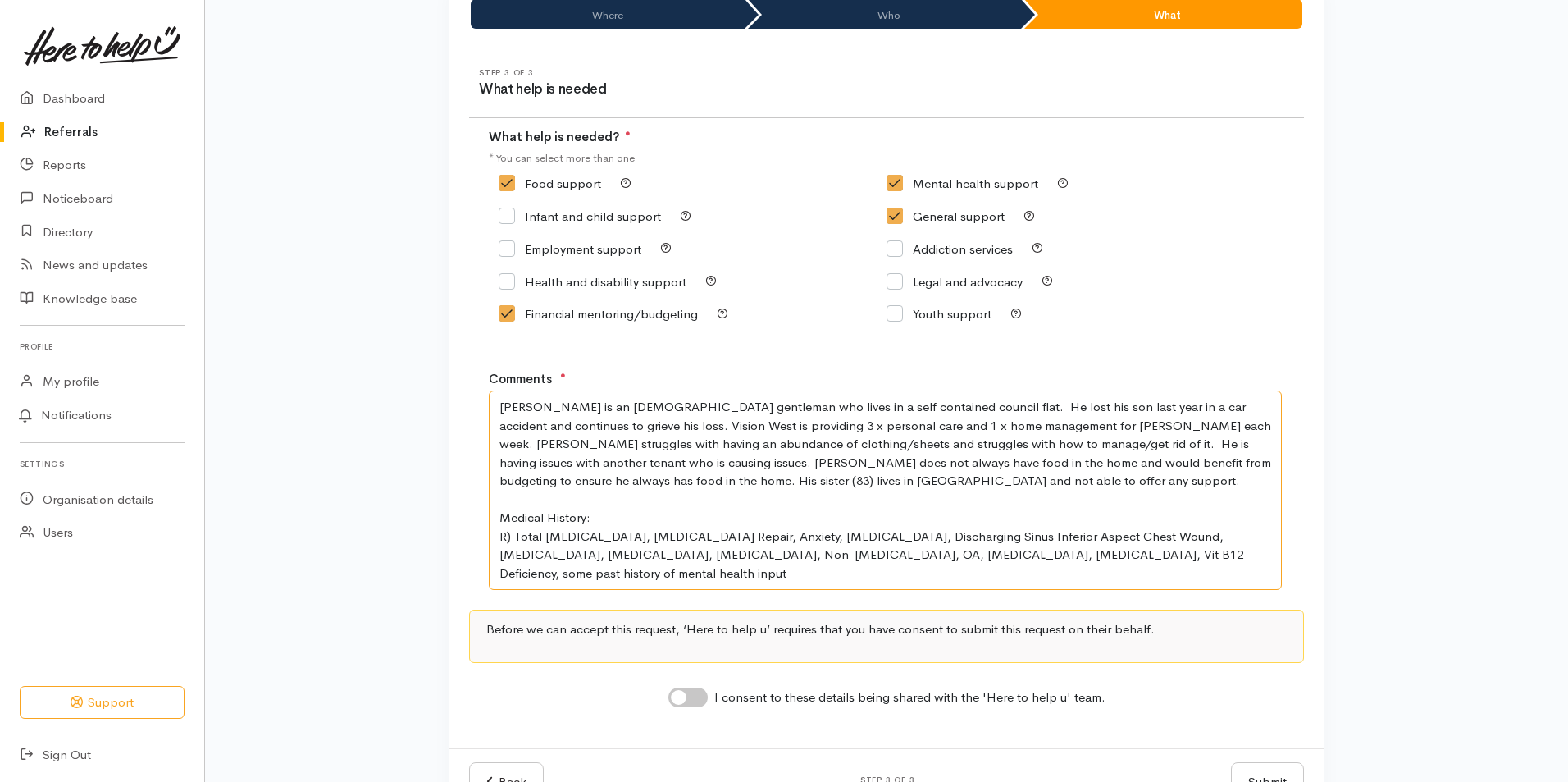
scroll to position [111, 0]
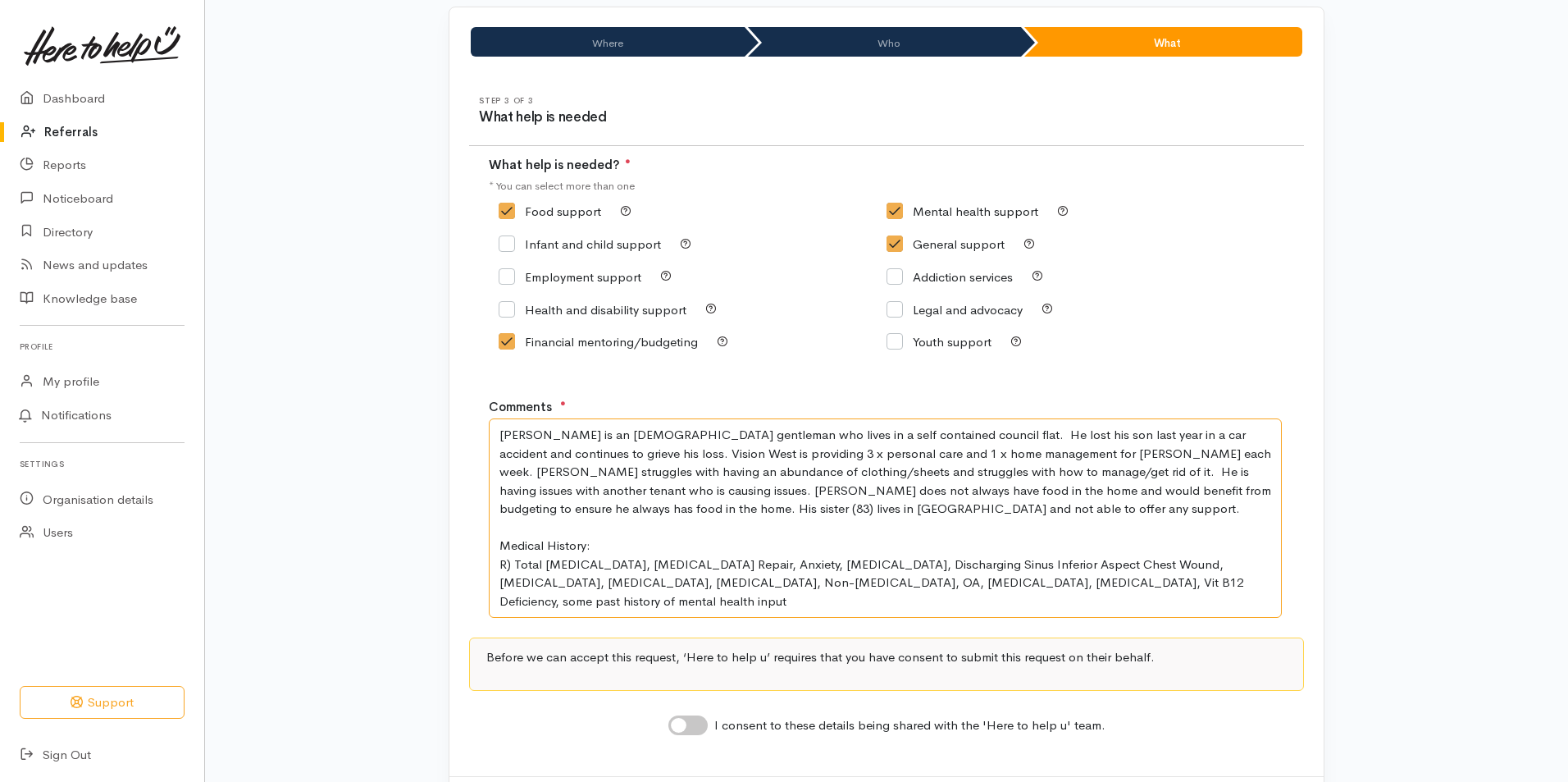
click at [706, 514] on textarea "[PERSON_NAME] is an [DEMOGRAPHIC_DATA] gentleman who lives in a self contained …" at bounding box center [886, 518] width 794 height 199
click at [711, 508] on textarea "[PERSON_NAME] is an [DEMOGRAPHIC_DATA] gentleman who lives in a self contained …" at bounding box center [886, 518] width 794 height 199
paste textarea "as previously very successful and struggles with his change in circumstance"
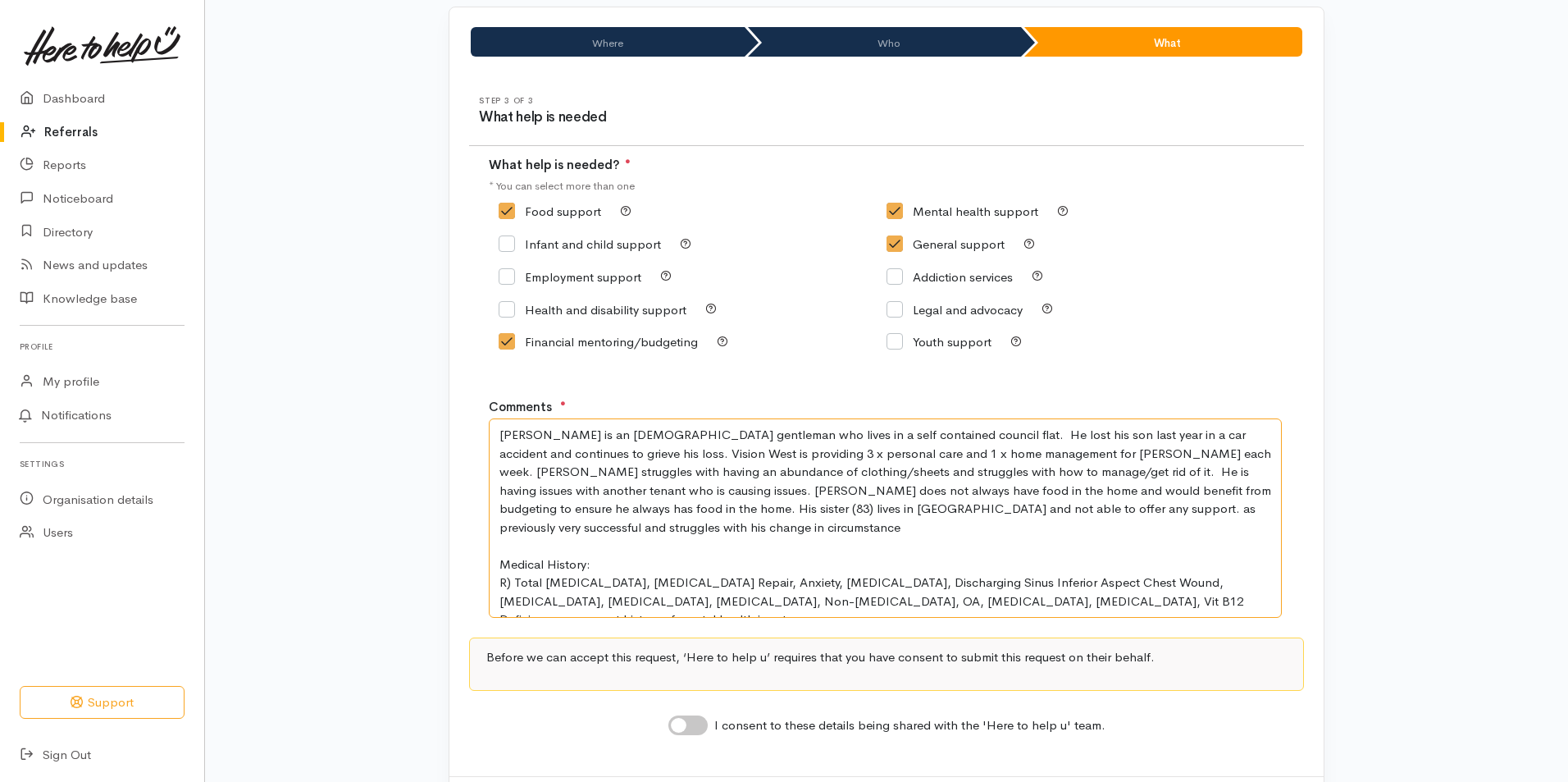
click at [677, 505] on textarea "[PERSON_NAME] is an [DEMOGRAPHIC_DATA] gentleman who lives in a self contained …" at bounding box center [886, 518] width 794 height 199
click at [1123, 508] on textarea "[PERSON_NAME] is an [DEMOGRAPHIC_DATA] gentleman who lives in a self contained …" at bounding box center [886, 518] width 794 height 199
click at [501, 435] on textarea "[PERSON_NAME] is an [DEMOGRAPHIC_DATA] gentleman who lives in a self contained …" at bounding box center [886, 518] width 794 height 199
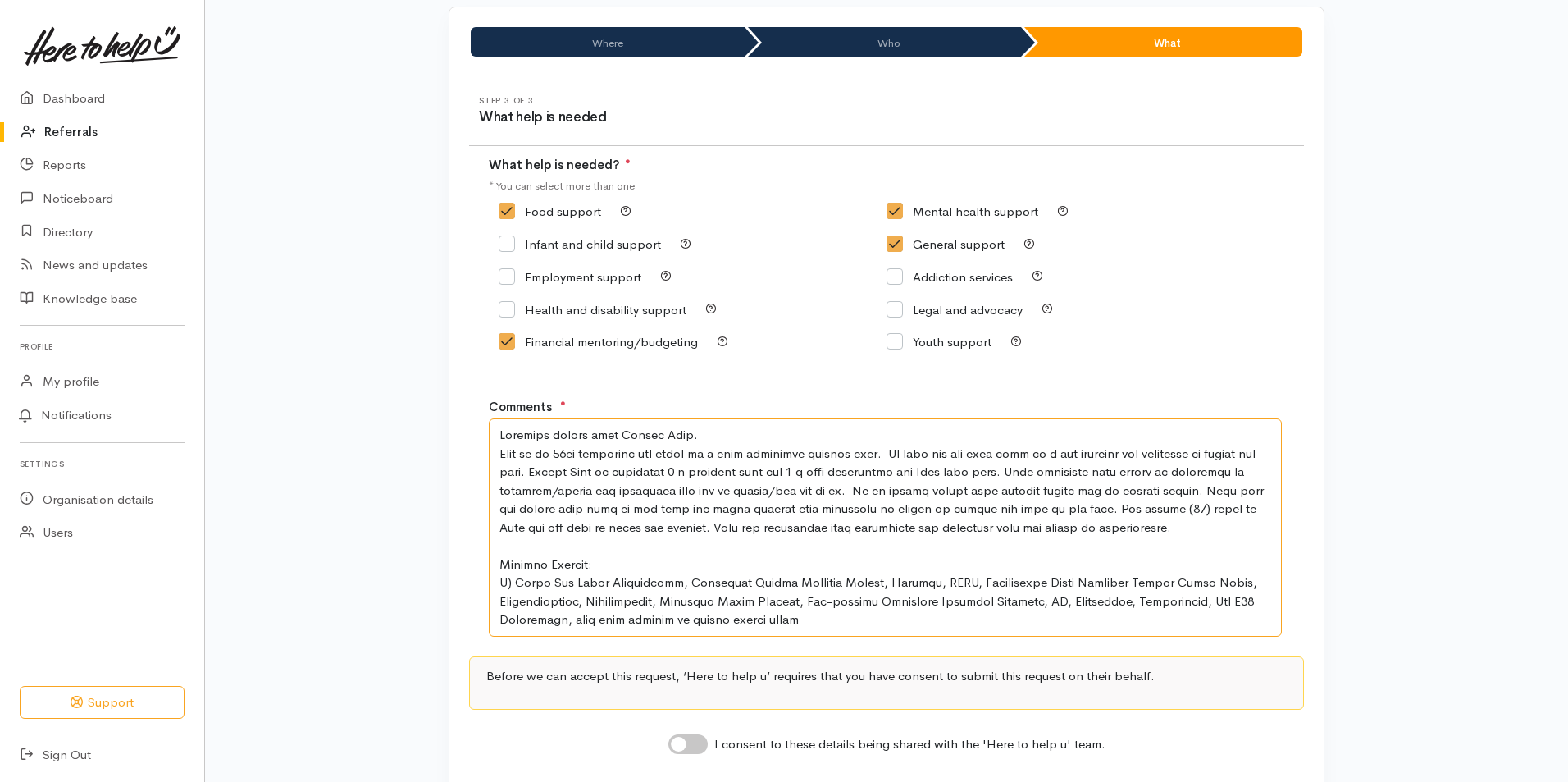
click at [691, 435] on textarea "Comments" at bounding box center [886, 527] width 794 height 218
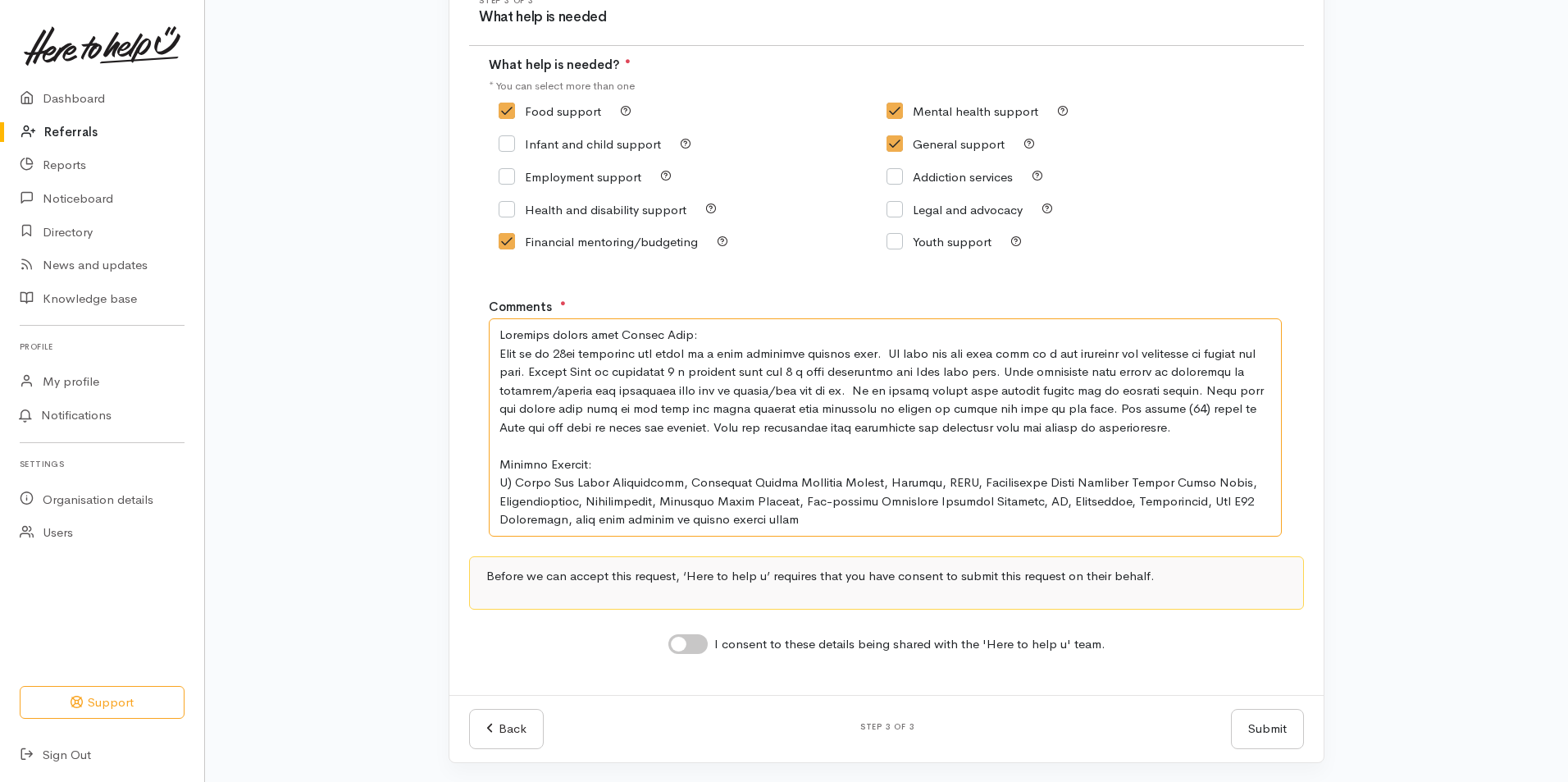
scroll to position [213, 0]
type textarea "Concerns raised from Vision West: [PERSON_NAME] is an [DEMOGRAPHIC_DATA] gentle…"
click at [678, 641] on input "I consent to these details being shared with the 'Here to help u' team." at bounding box center [687, 643] width 39 height 20
checkbox input "true"
drag, startPoint x: 690, startPoint y: 469, endPoint x: 452, endPoint y: 325, distance: 278.2
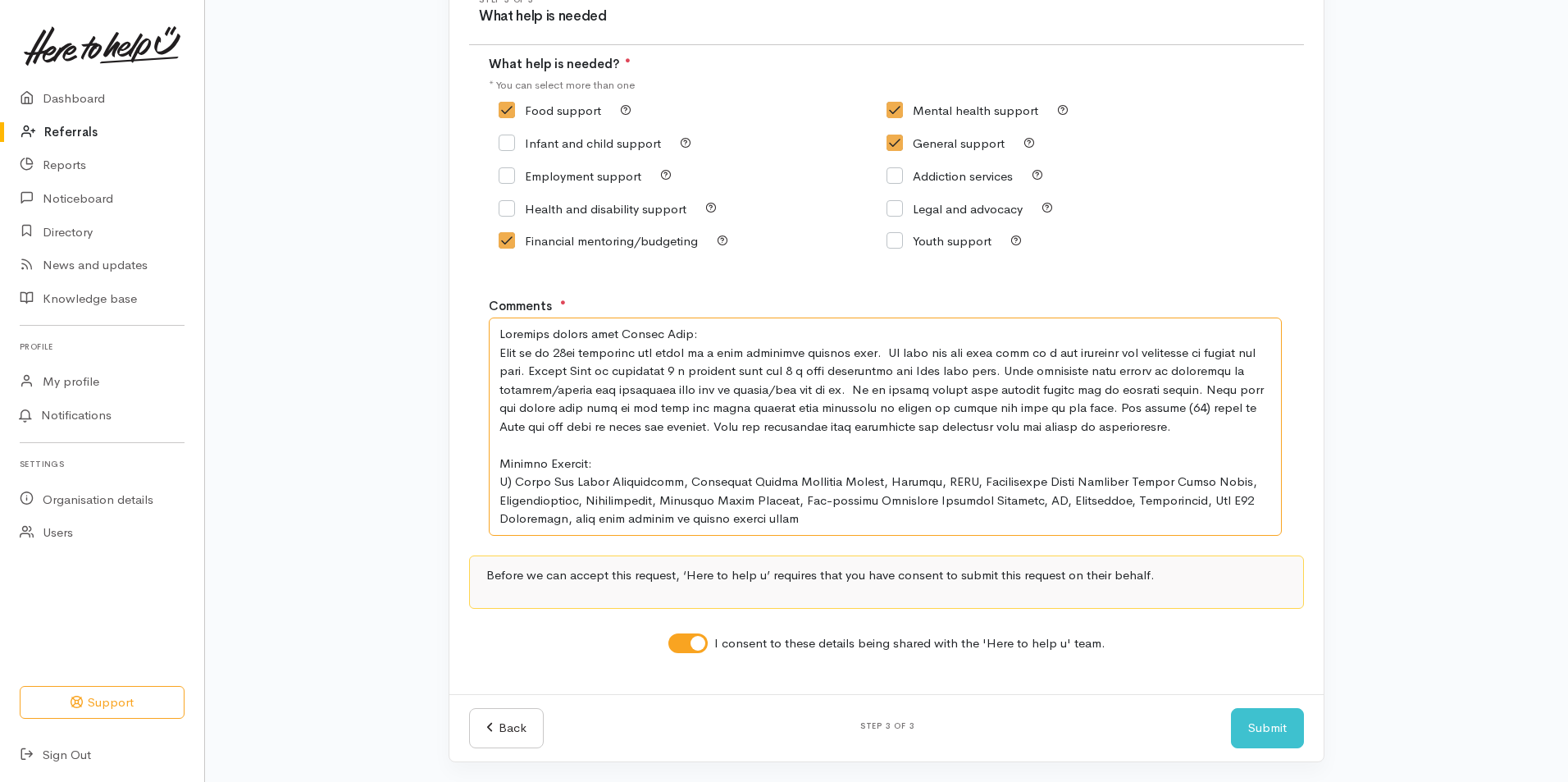
click at [452, 328] on div "Step 3 of 3 What help is needed What help is needed? ● * You can select more th…" at bounding box center [886, 335] width 874 height 719
click at [1123, 521] on textarea "Comments" at bounding box center [886, 426] width 794 height 218
click at [1279, 731] on button "Submit" at bounding box center [1268, 728] width 73 height 40
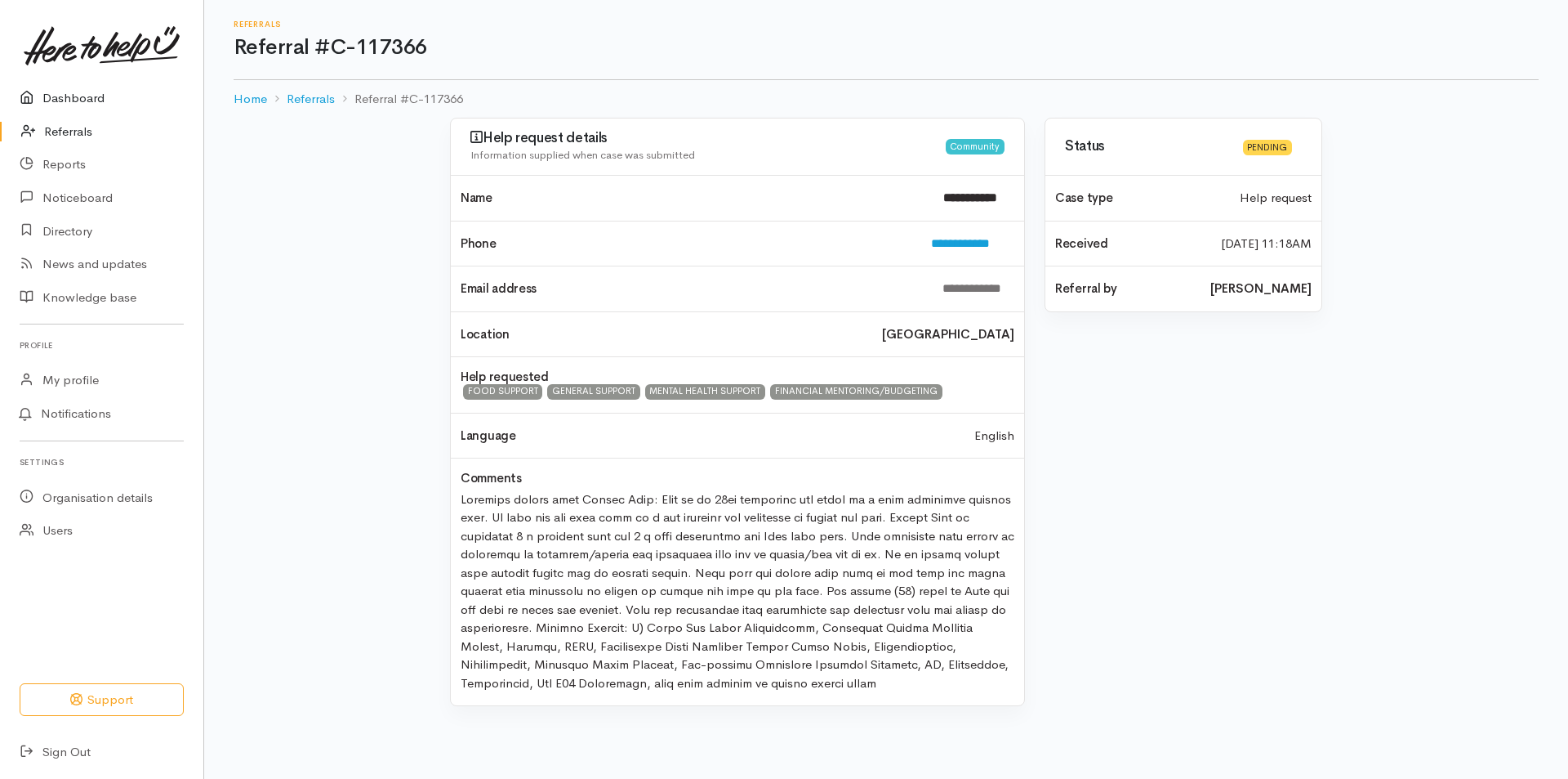
click at [96, 102] on link "Dashboard" at bounding box center [102, 98] width 203 height 34
